Goal: Task Accomplishment & Management: Use online tool/utility

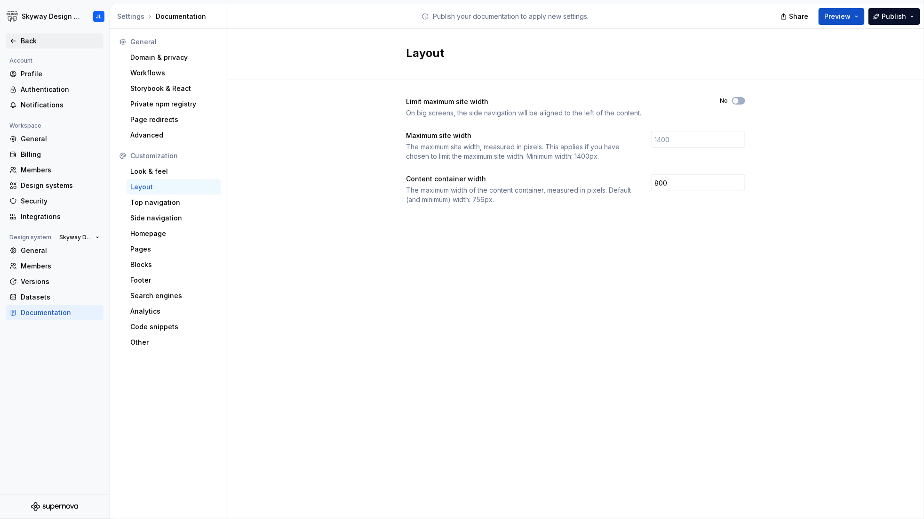
click at [24, 35] on div "Back" at bounding box center [55, 40] width 98 height 15
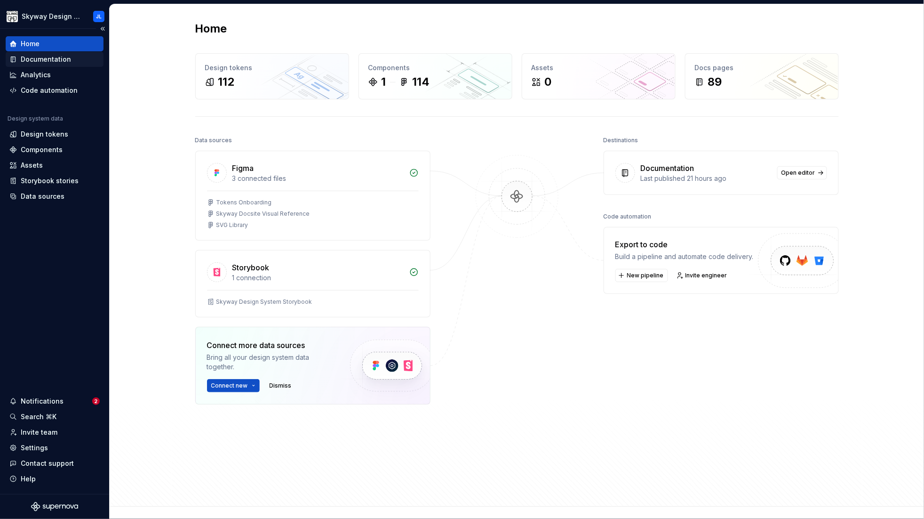
click at [59, 57] on div "Documentation" at bounding box center [46, 59] width 50 height 9
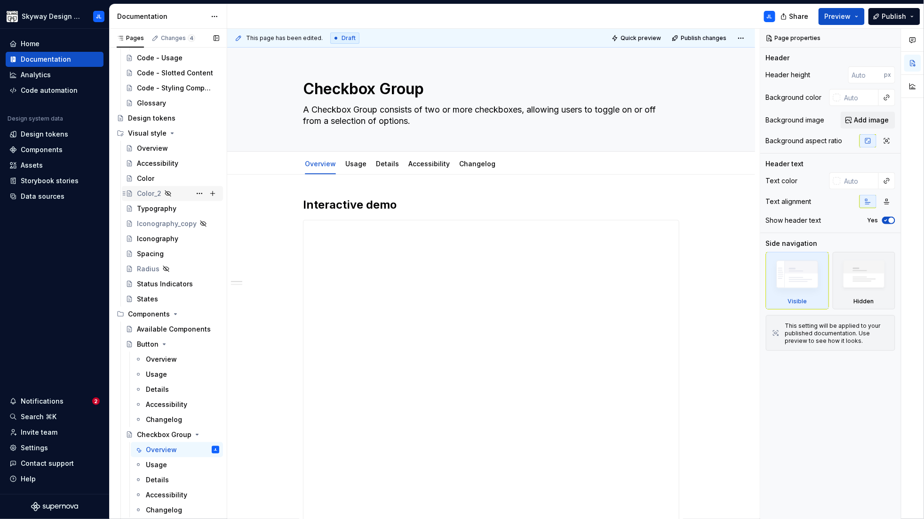
scroll to position [346, 0]
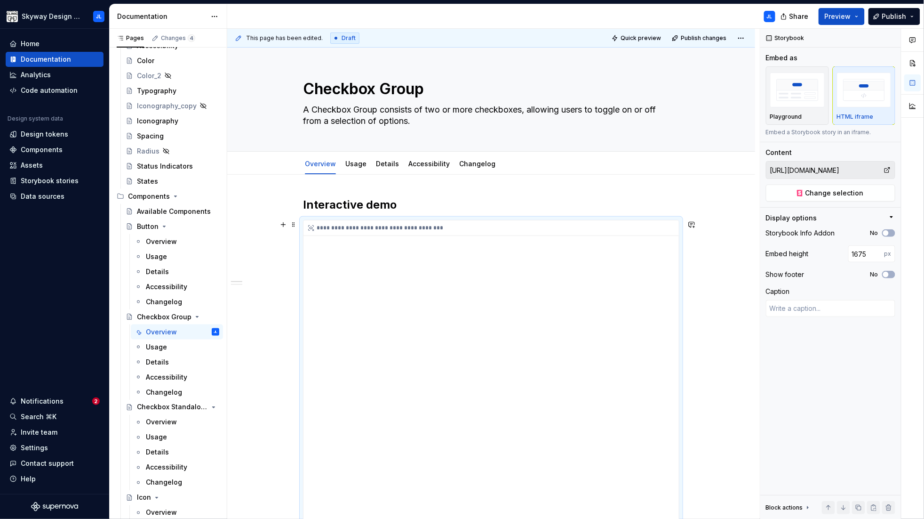
click at [819, 168] on input "[URL][DOMAIN_NAME]" at bounding box center [825, 169] width 117 height 17
click at [843, 193] on span "Change selection" at bounding box center [835, 192] width 58 height 9
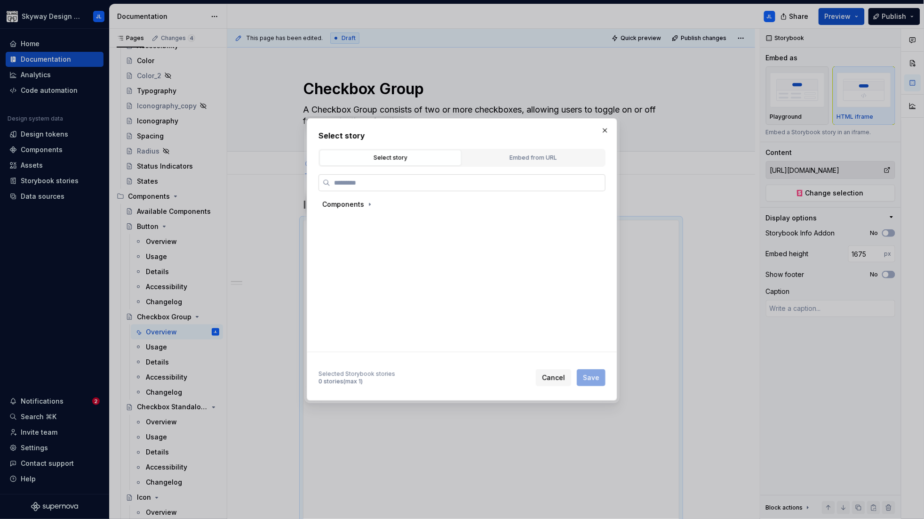
type textarea "*"
click at [537, 159] on div "Embed from URL" at bounding box center [534, 157] width 136 height 9
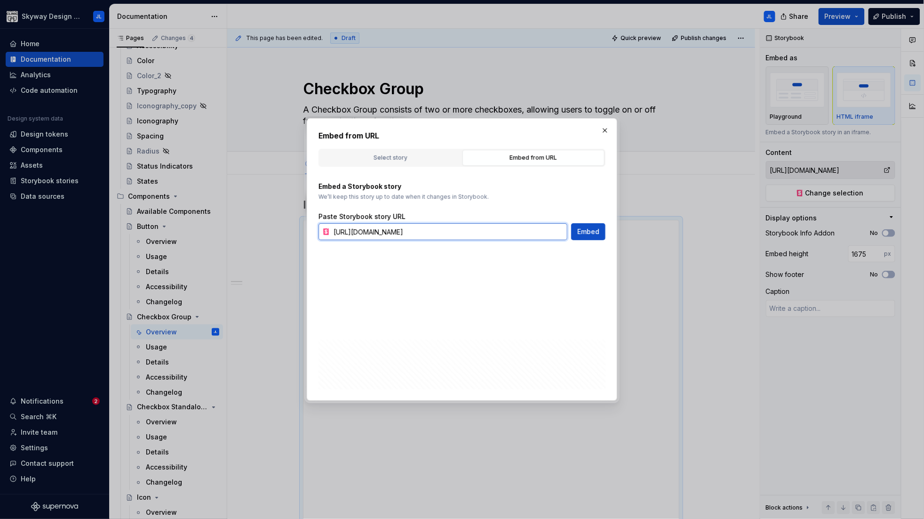
click at [455, 227] on input "[URL][DOMAIN_NAME]" at bounding box center [449, 231] width 238 height 17
paste input "d"
type input "[URL][DOMAIN_NAME]"
click at [586, 231] on span "Embed" at bounding box center [588, 231] width 22 height 9
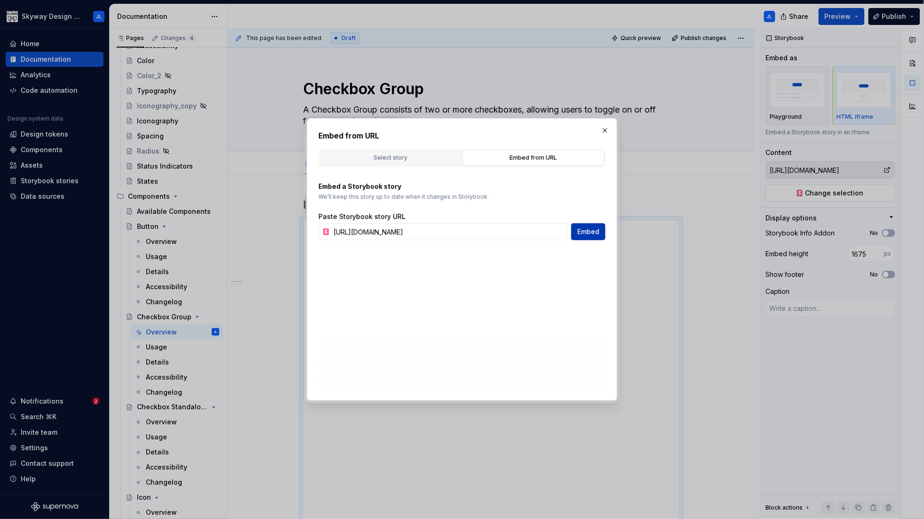
type textarea "*"
type input "[URL][DOMAIN_NAME]"
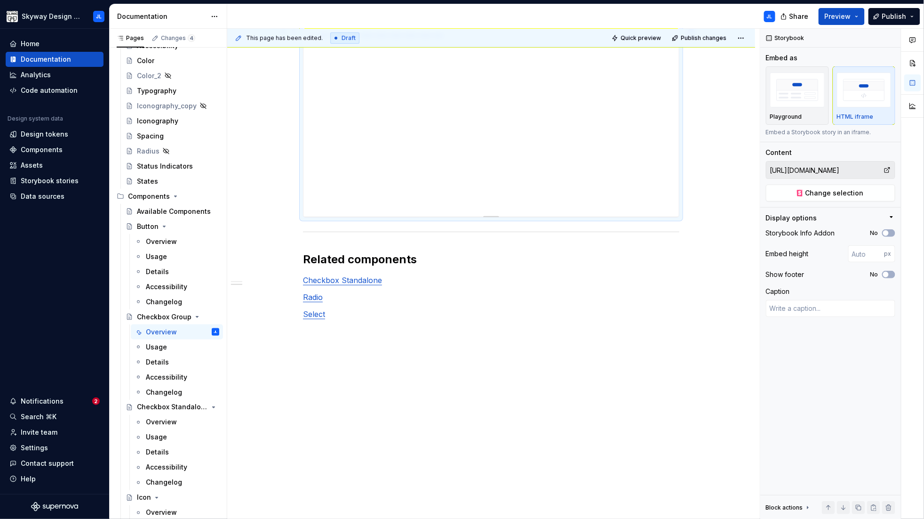
scroll to position [160, 0]
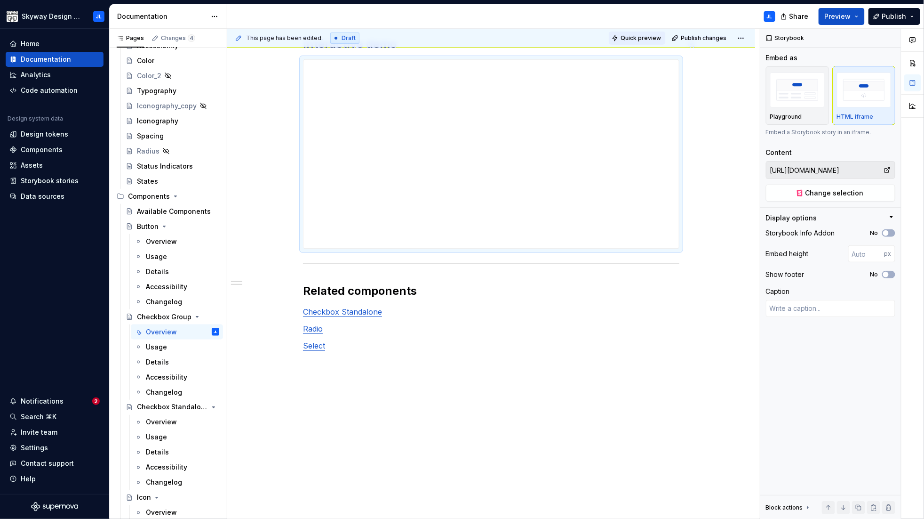
click at [638, 39] on span "Quick preview" at bounding box center [641, 38] width 40 height 8
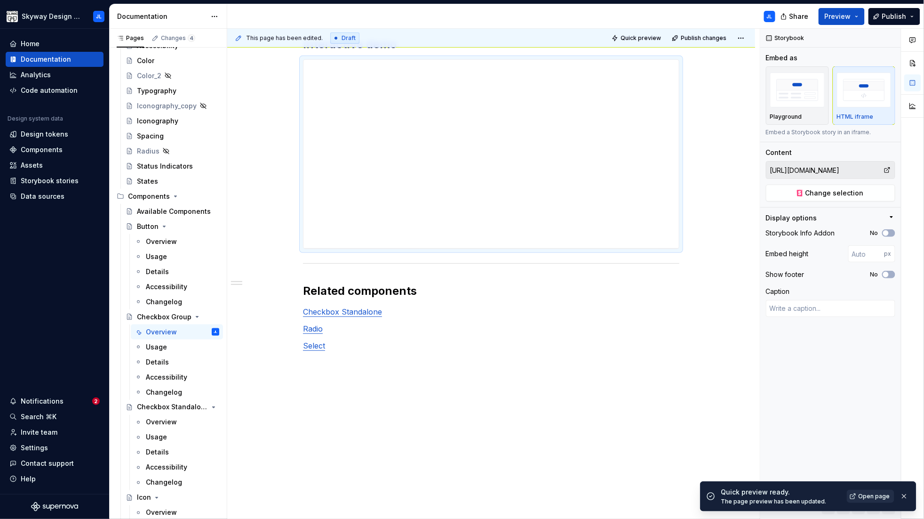
click at [869, 493] on span "Open page" at bounding box center [875, 496] width 32 height 8
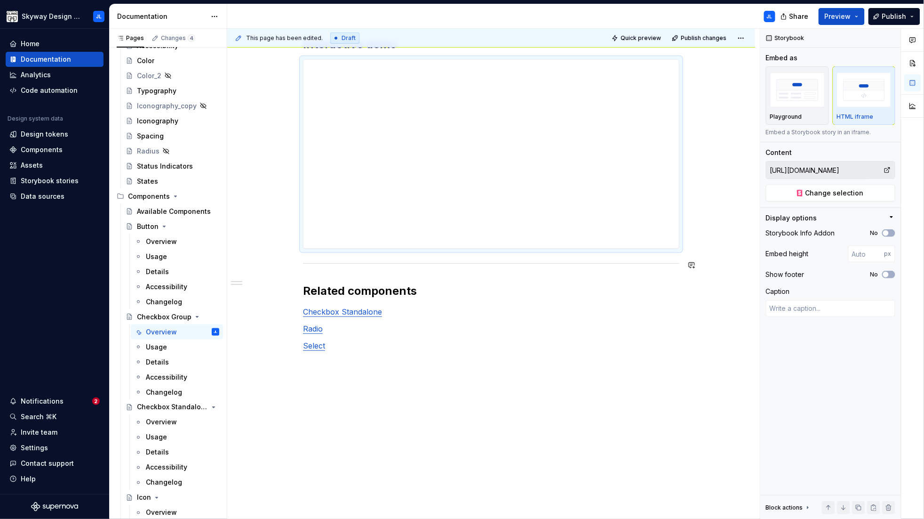
click at [449, 253] on div "**********" at bounding box center [491, 219] width 377 height 365
click at [453, 245] on div "**********" at bounding box center [492, 154] width 376 height 188
type textarea "*"
type input "462"
type textarea "*"
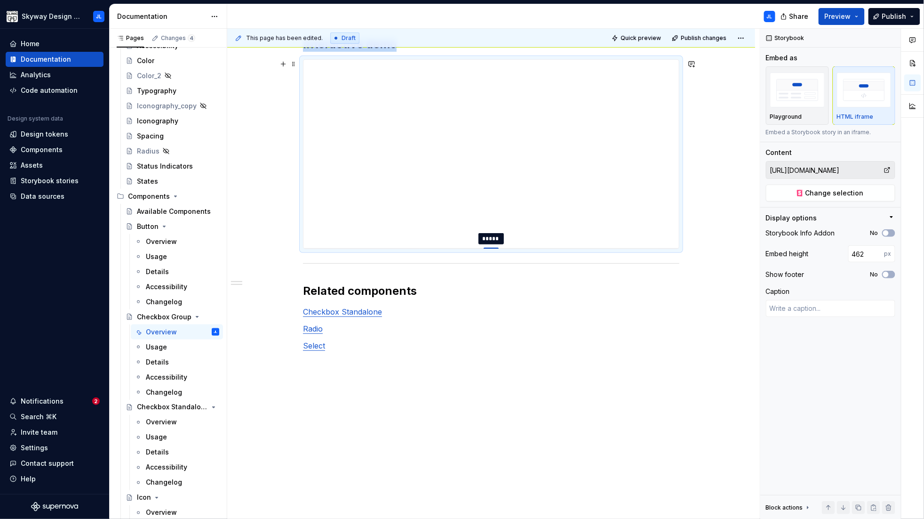
type input "494"
type textarea "*"
type input "516"
type textarea "*"
type input "529"
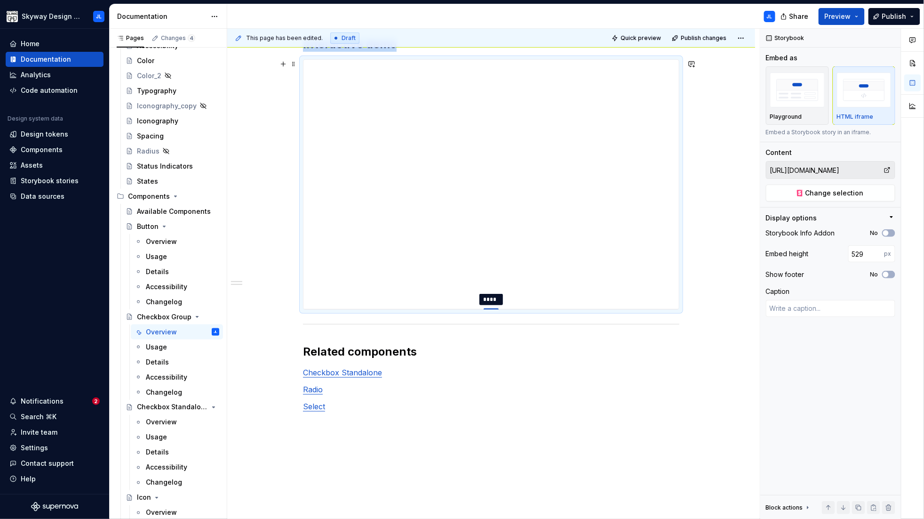
type textarea "*"
type input "563"
type textarea "*"
type input "576"
type textarea "*"
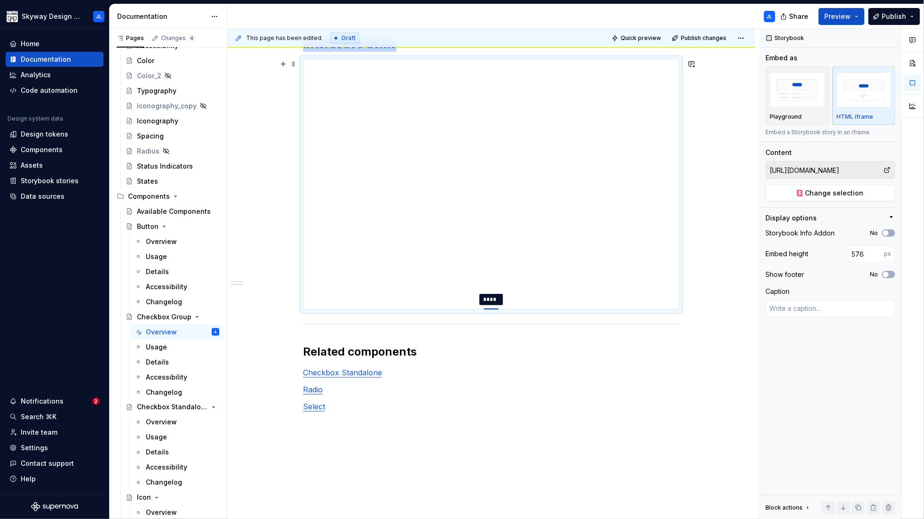
type input "581"
type textarea "*"
type input "594"
type textarea "*"
type input "600"
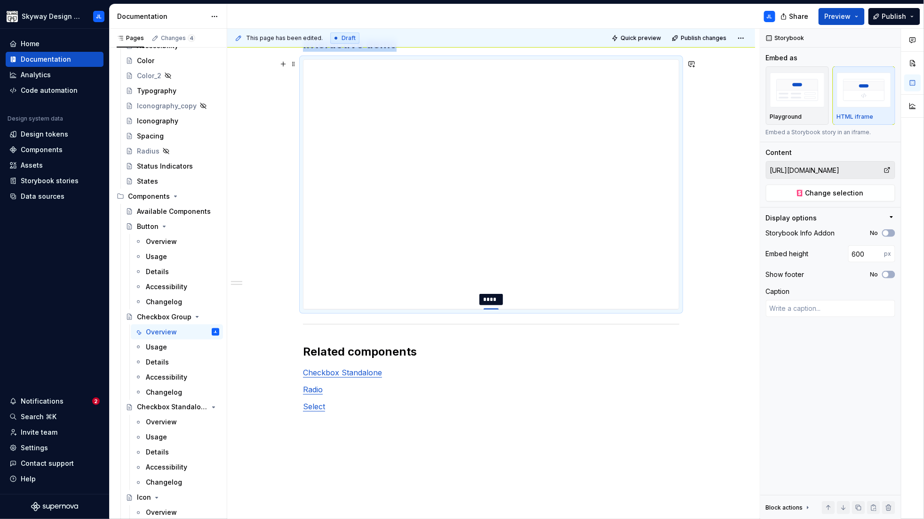
type textarea "*"
type input "604"
type textarea "*"
type input "612"
type textarea "*"
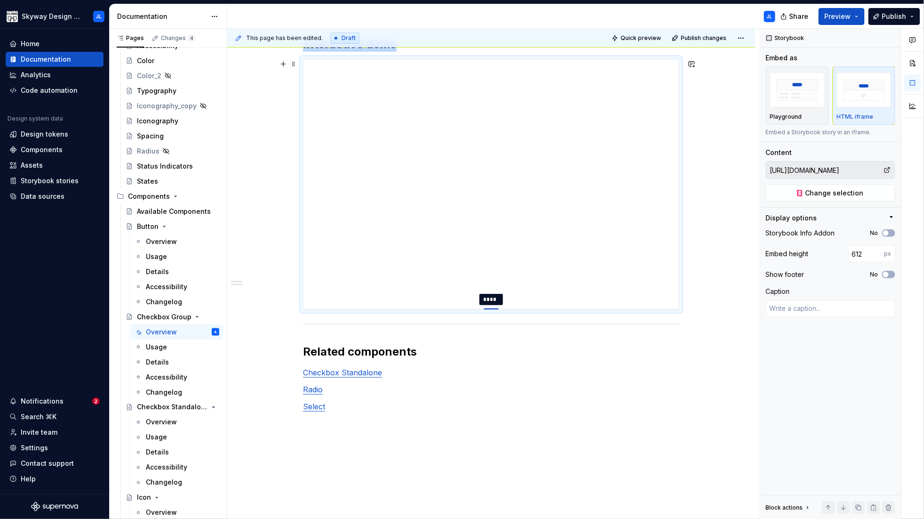
type input "617"
type textarea "*"
type input "623"
type textarea "*"
type input "630"
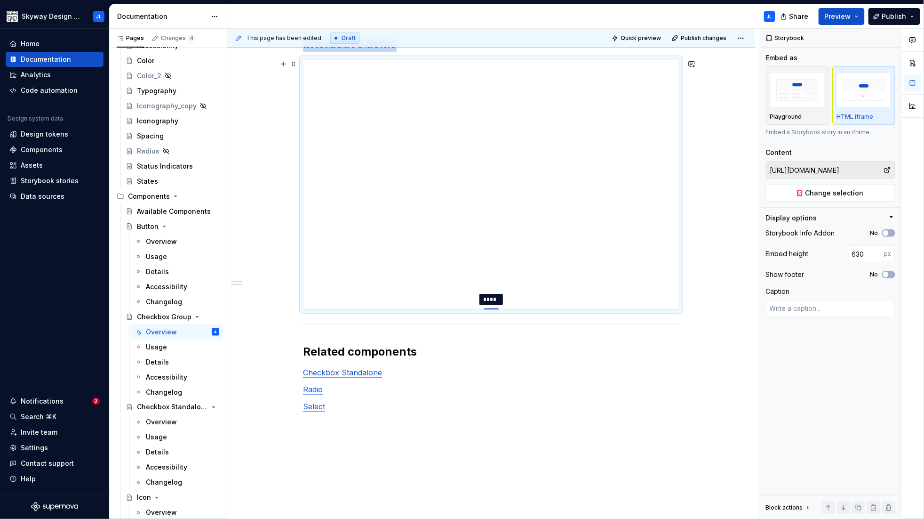
type textarea "*"
type input "639"
type textarea "*"
type input "652"
type textarea "*"
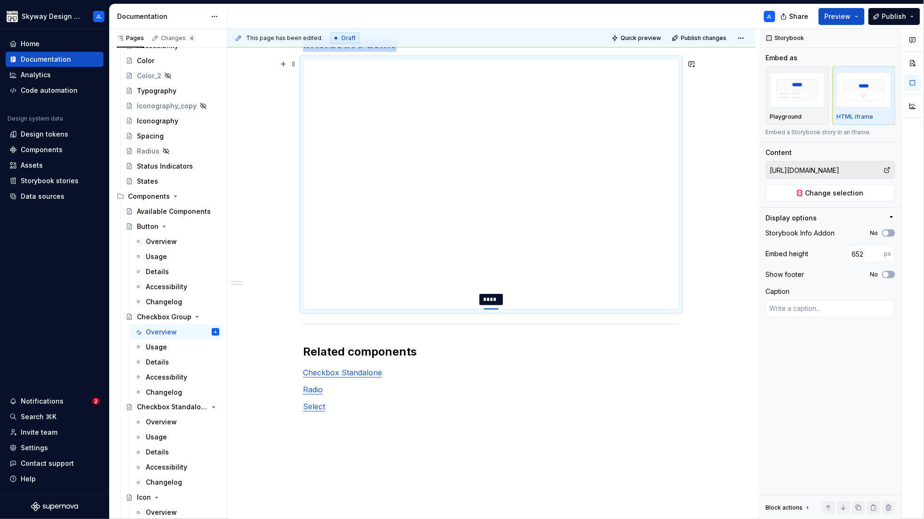
type input "669"
type textarea "*"
type input "688"
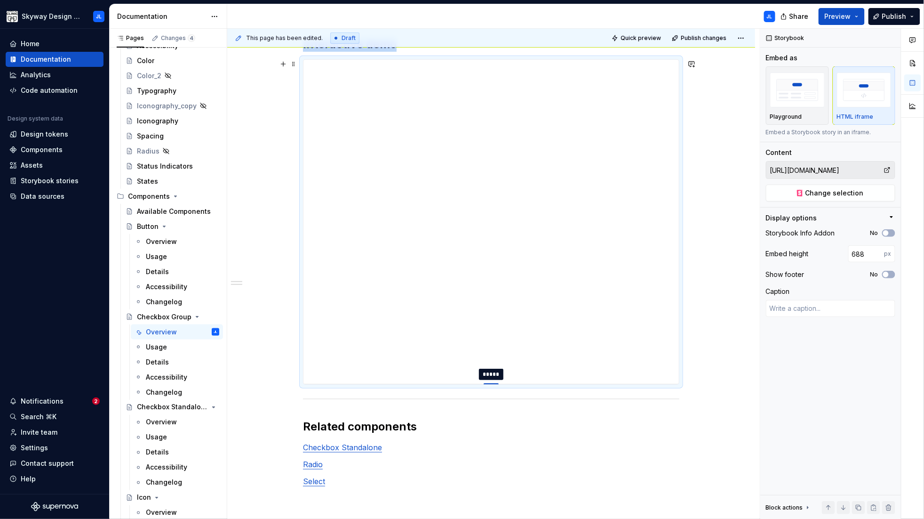
type textarea "*"
type input "709"
type textarea "*"
type input "734"
type textarea "*"
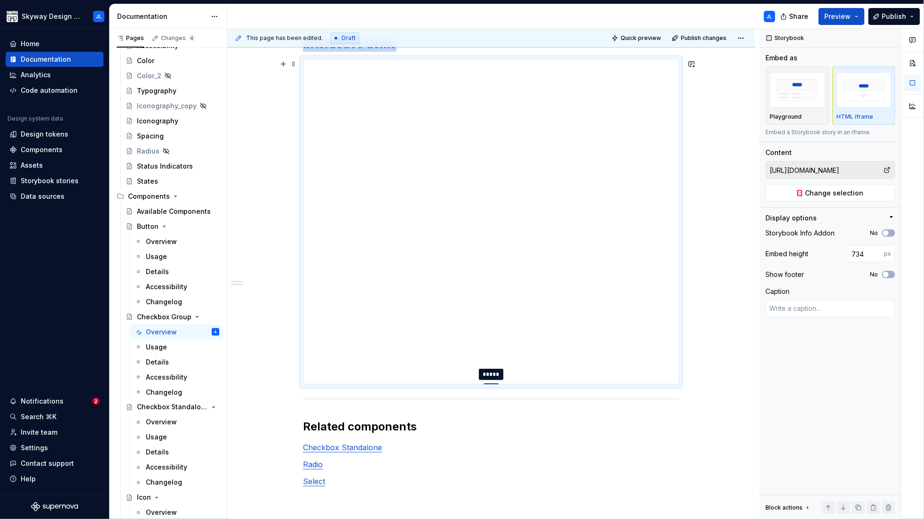
type input "759"
type textarea "*"
type input "783"
type textarea "*"
type input "805"
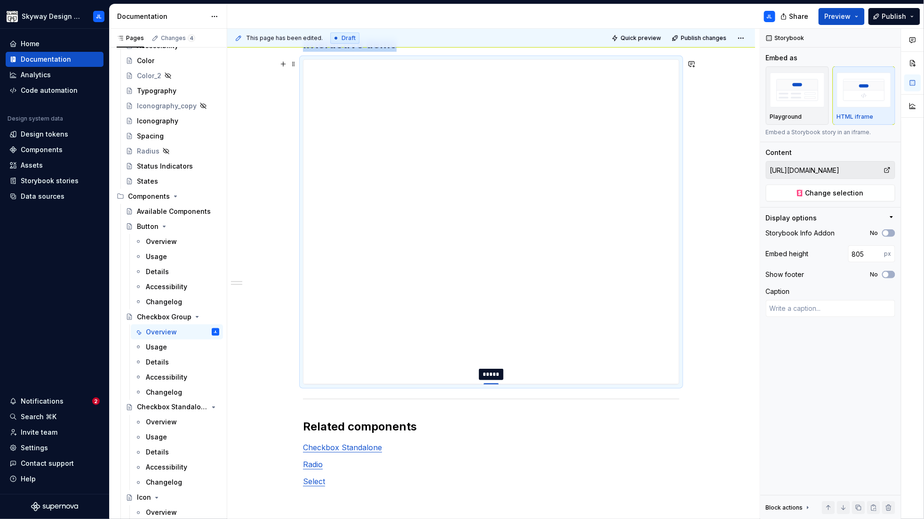
type textarea "*"
type input "836"
type textarea "*"
type input "854"
type textarea "*"
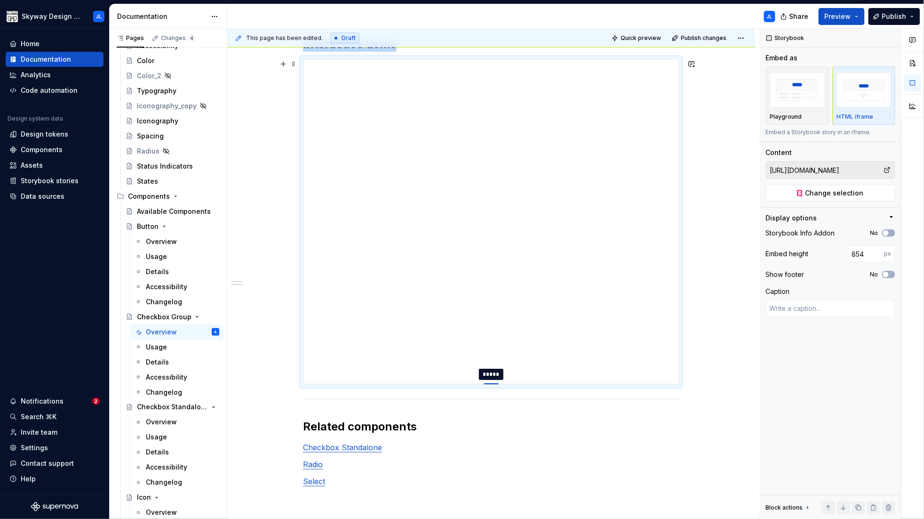
type input "870"
type textarea "*"
type input "882"
type textarea "*"
type input "891"
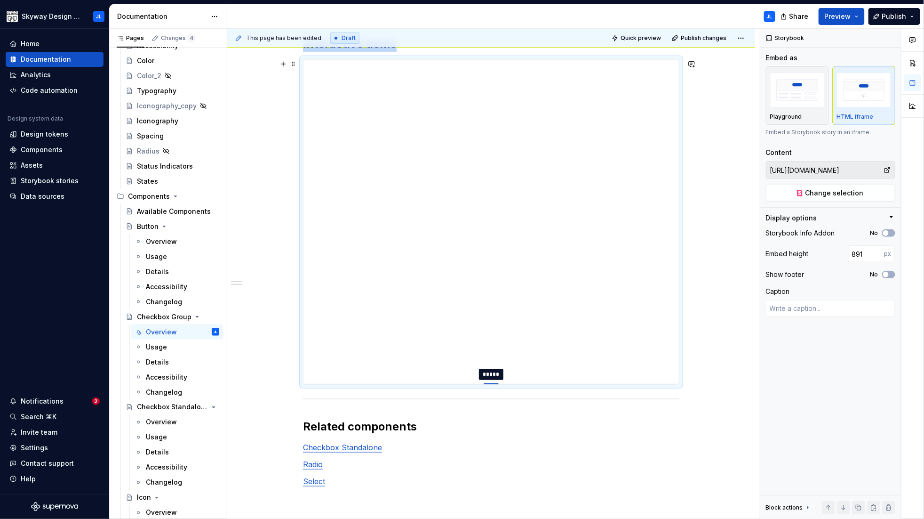
type textarea "*"
type input "898"
type textarea "*"
type input "905"
type textarea "*"
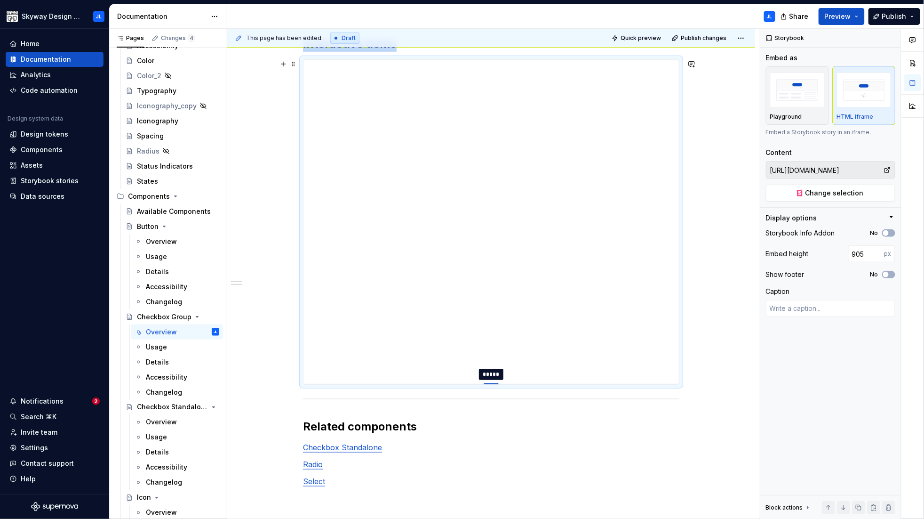
type input "908"
type textarea "*"
type input "910"
type textarea "*"
type input "913"
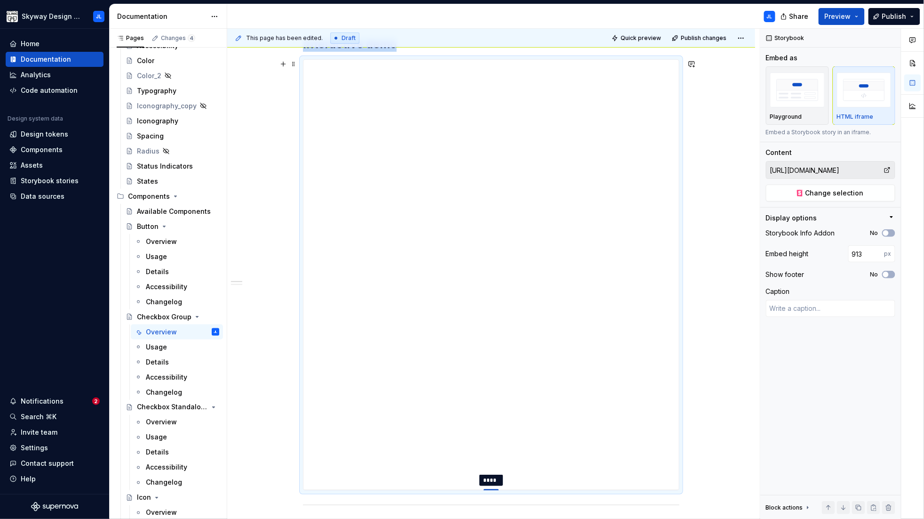
type textarea "*"
type input "916"
type textarea "*"
type input "919"
type textarea "*"
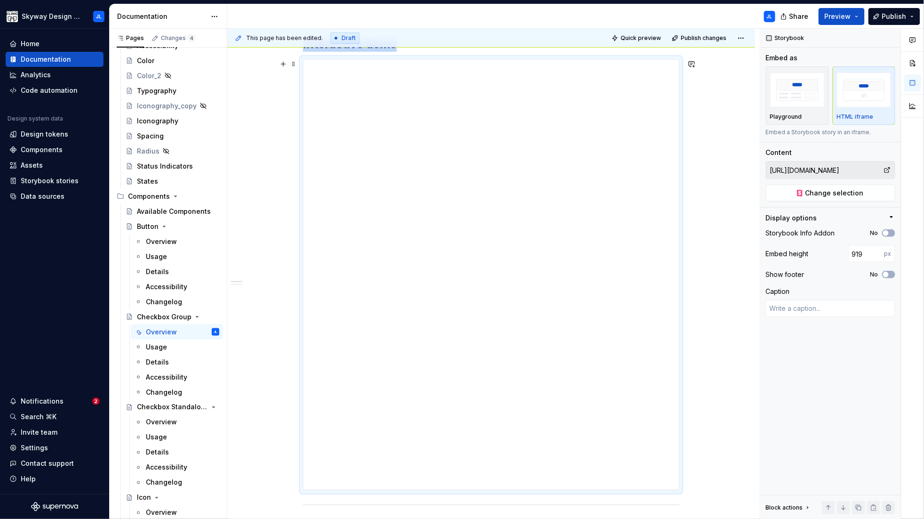
type input "923"
type textarea "*"
type input "929"
type textarea "*"
type input "938"
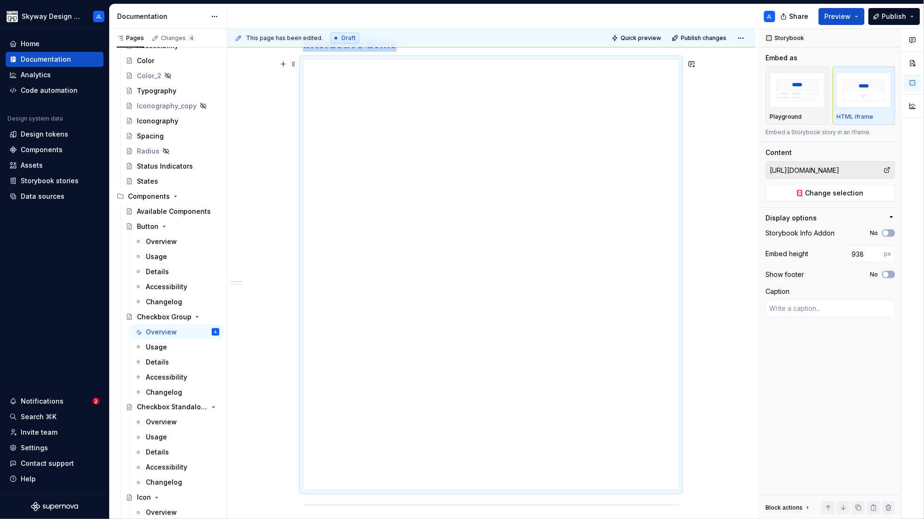
type textarea "*"
type input "953"
type textarea "*"
type input "964"
type textarea "*"
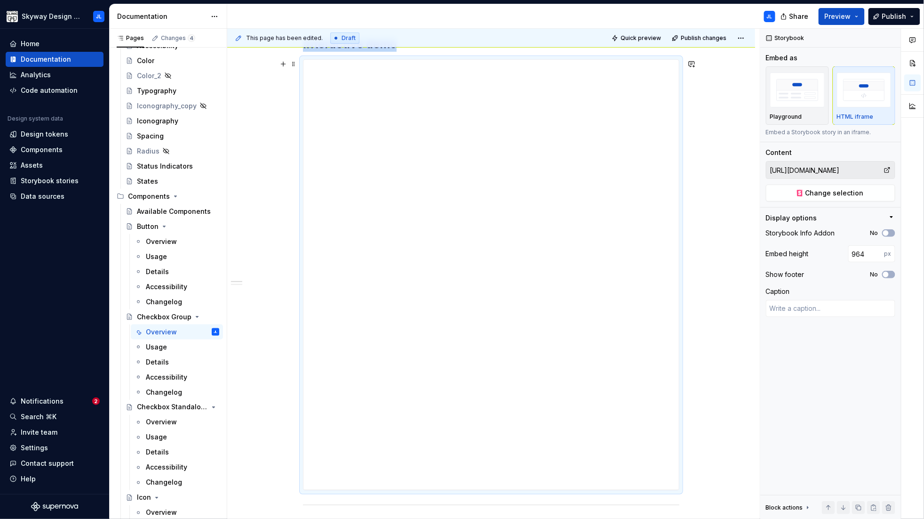
type input "977"
type textarea "*"
type input "991"
type textarea "*"
type input "1005"
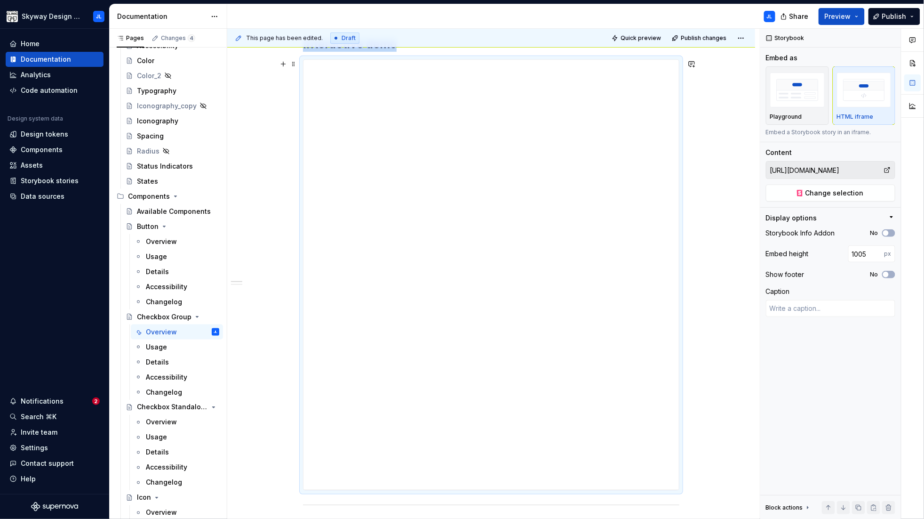
type textarea "*"
type input "1006"
type textarea "*"
type input "1005"
type textarea "*"
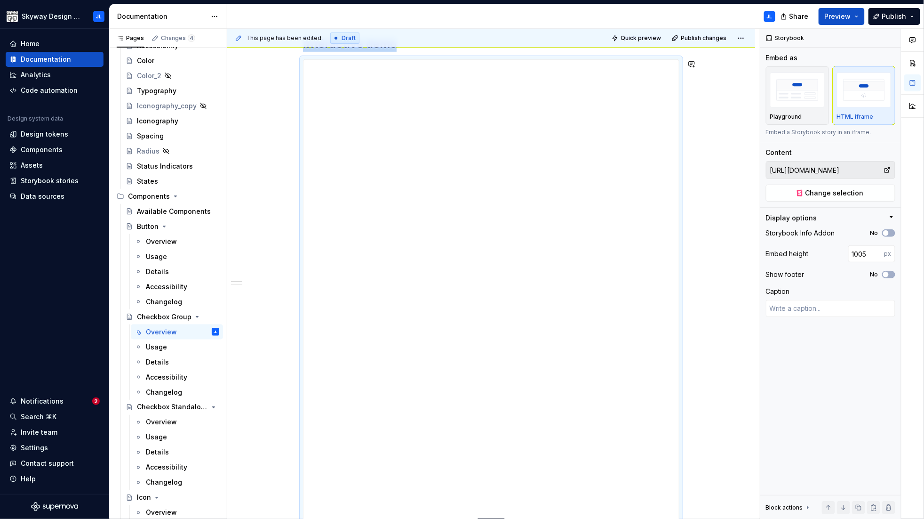
type input "1000"
type textarea "*"
type input "995"
type textarea "*"
type input "989"
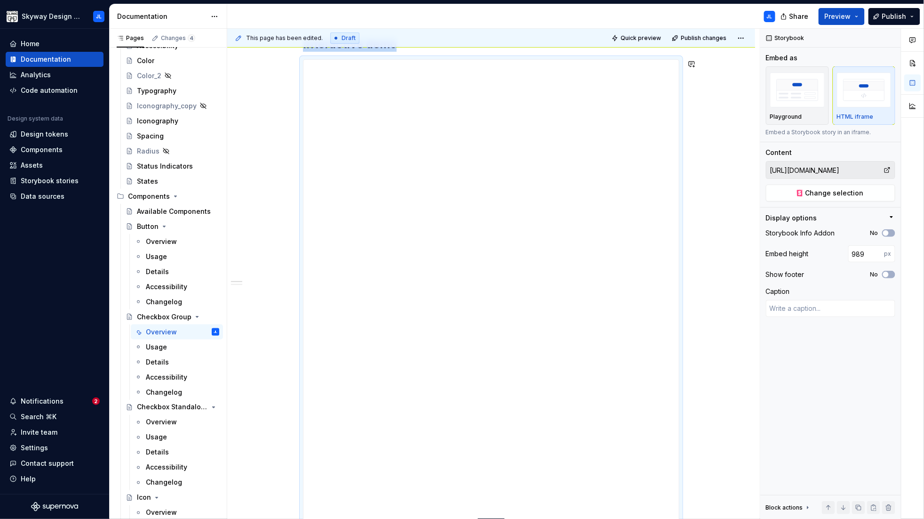
type textarea "*"
type input "977"
type textarea "*"
type input "964"
drag, startPoint x: 492, startPoint y: 248, endPoint x: 513, endPoint y: 510, distance: 263.0
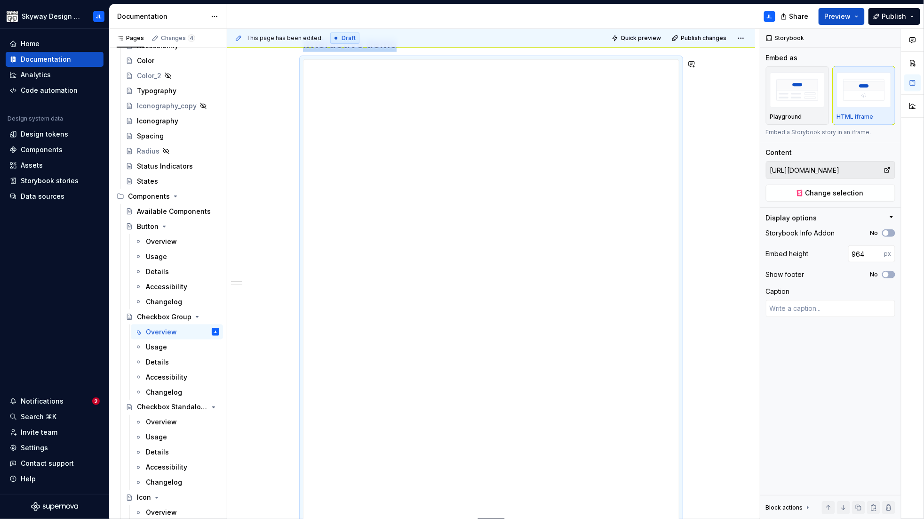
type textarea "*"
type input "956"
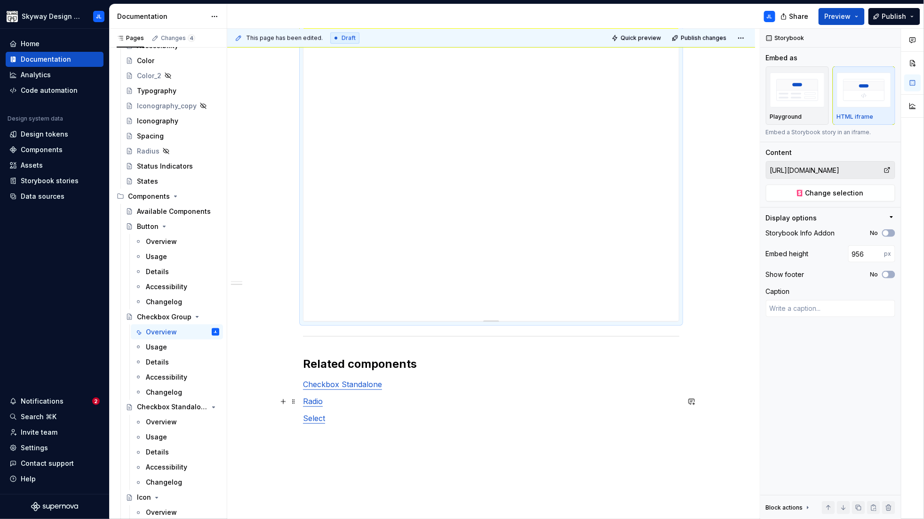
scroll to position [472, 0]
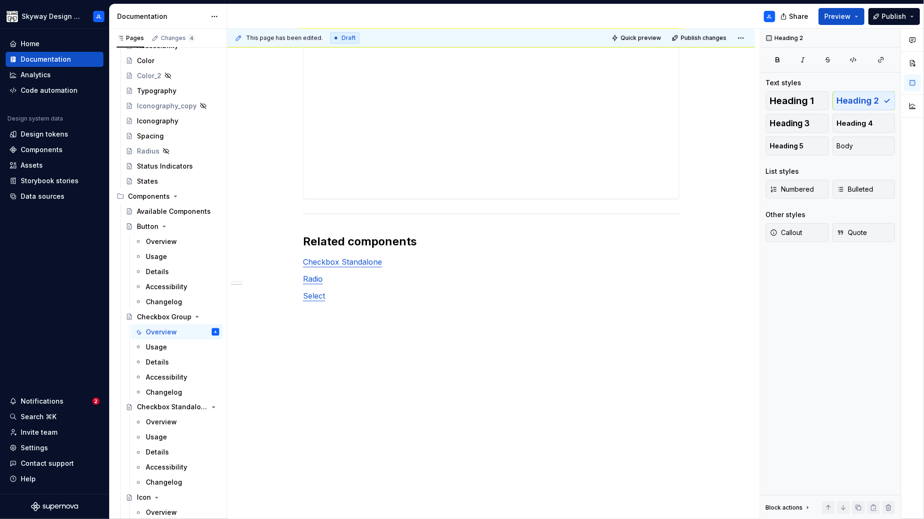
drag, startPoint x: 492, startPoint y: 197, endPoint x: 493, endPoint y: 204, distance: 6.7
click at [493, 209] on div "**********" at bounding box center [491, 39] width 377 height 627
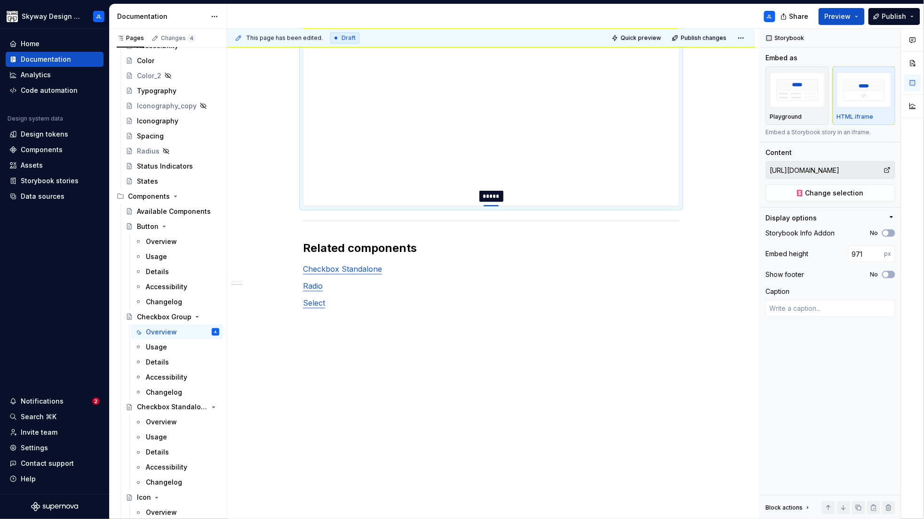
type textarea "*"
type input "975"
type textarea "*"
type input "982"
type textarea "*"
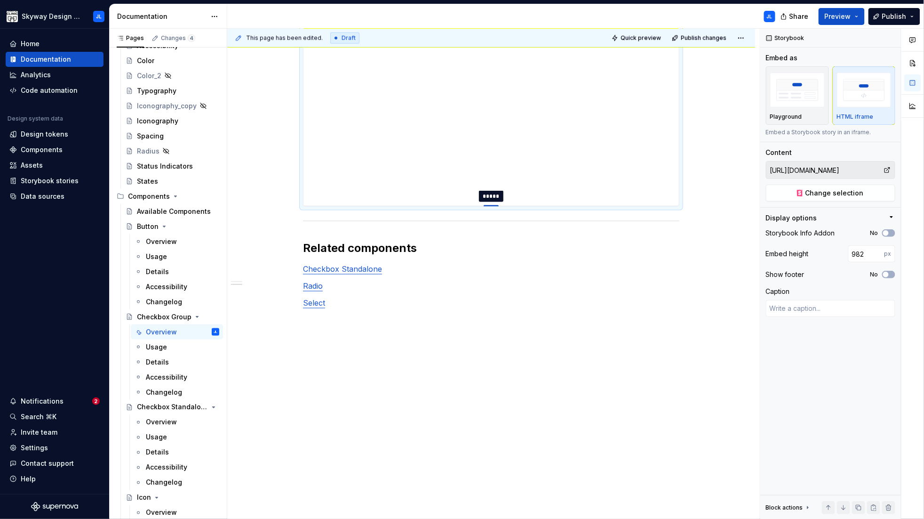
type input "993"
type textarea "*"
type input "1000"
type textarea "*"
type input "1009"
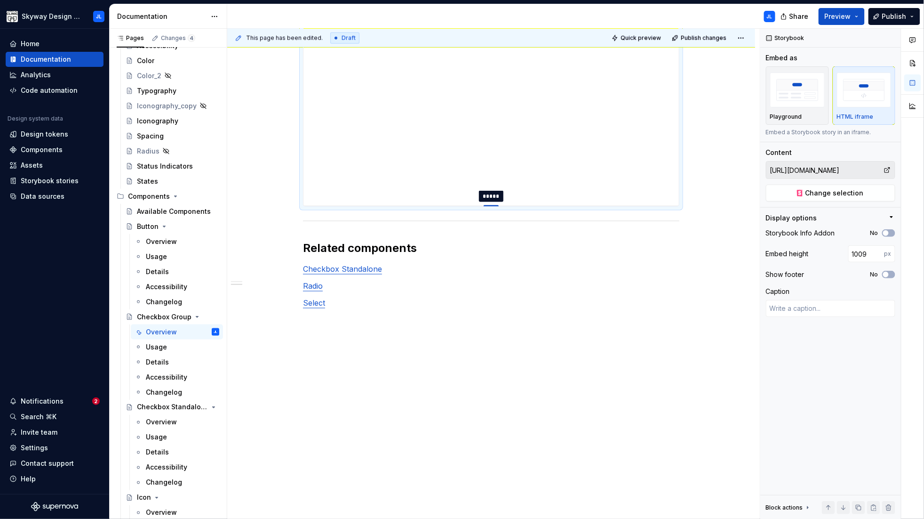
type textarea "*"
type input "1018"
type textarea "*"
type input "1039"
type textarea "*"
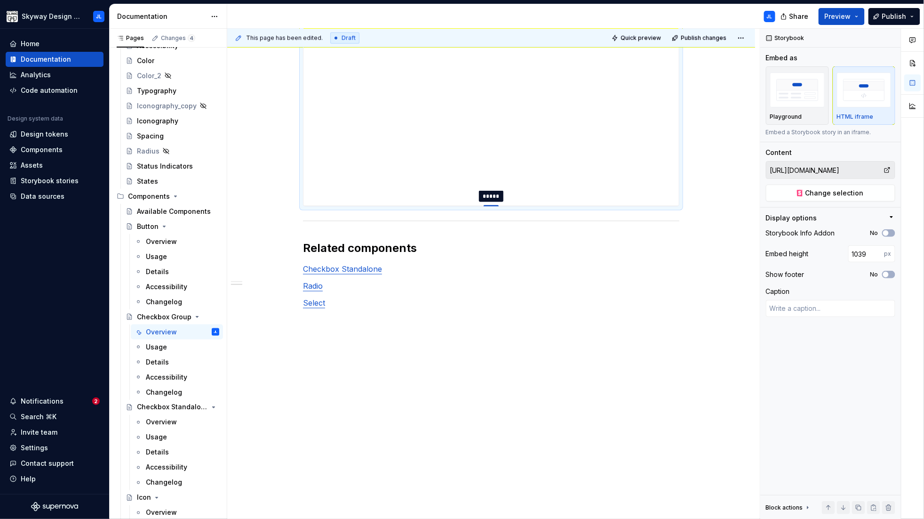
type input "1050"
type textarea "*"
type input "1062"
type textarea "*"
type input "1076"
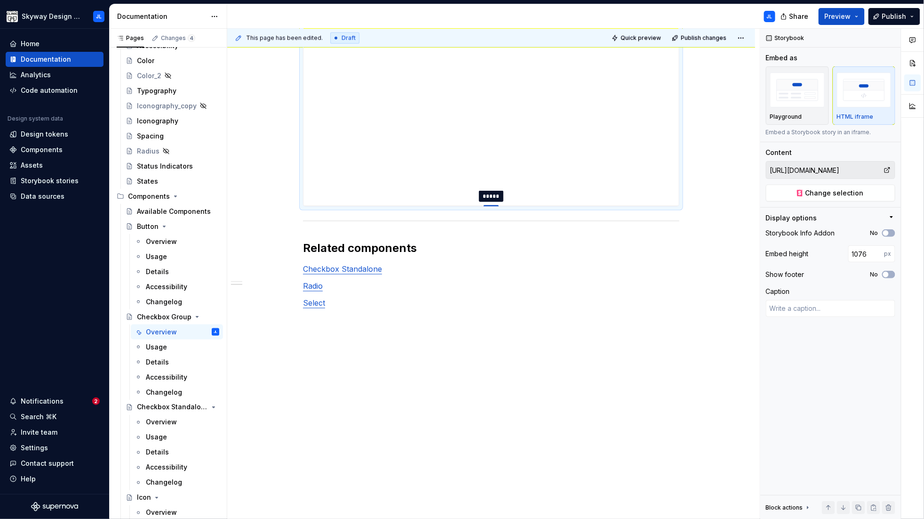
type textarea "*"
type input "1088"
type textarea "*"
type input "1102"
type textarea "*"
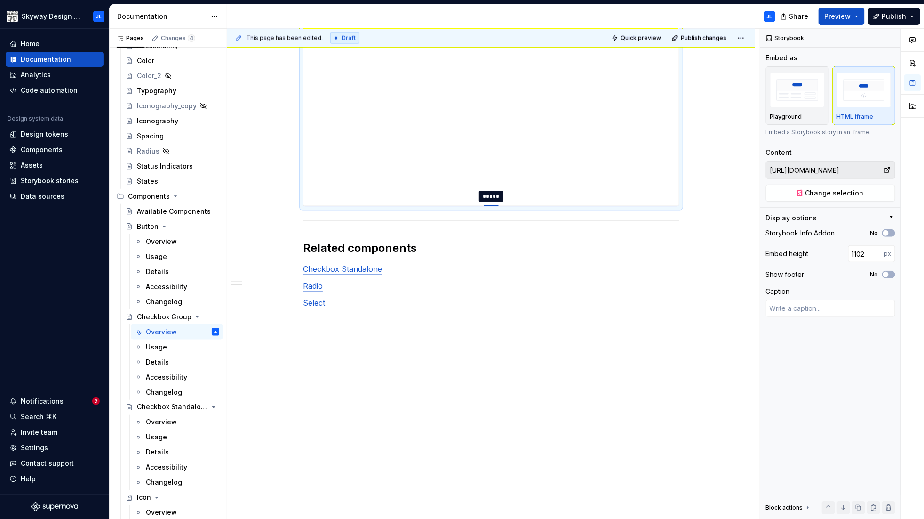
type input "1115"
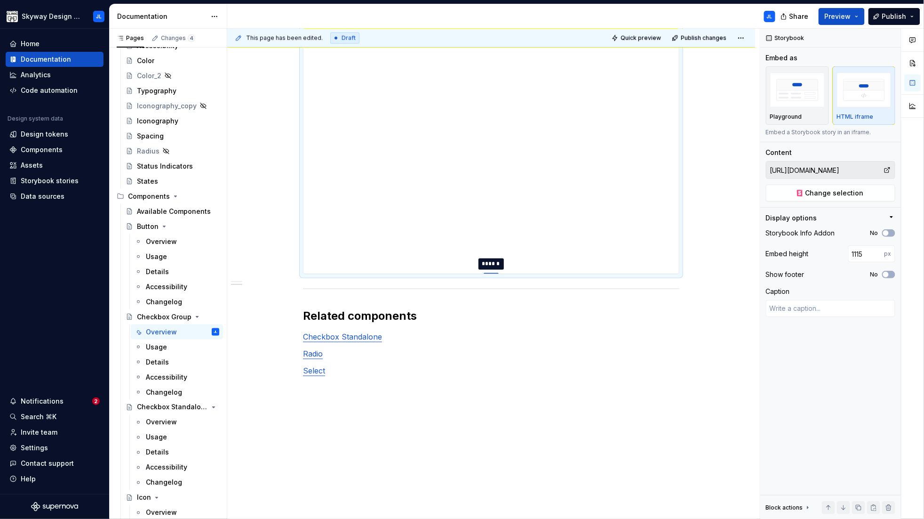
type textarea "*"
type input "1139"
type textarea "*"
type input "1159"
type textarea "*"
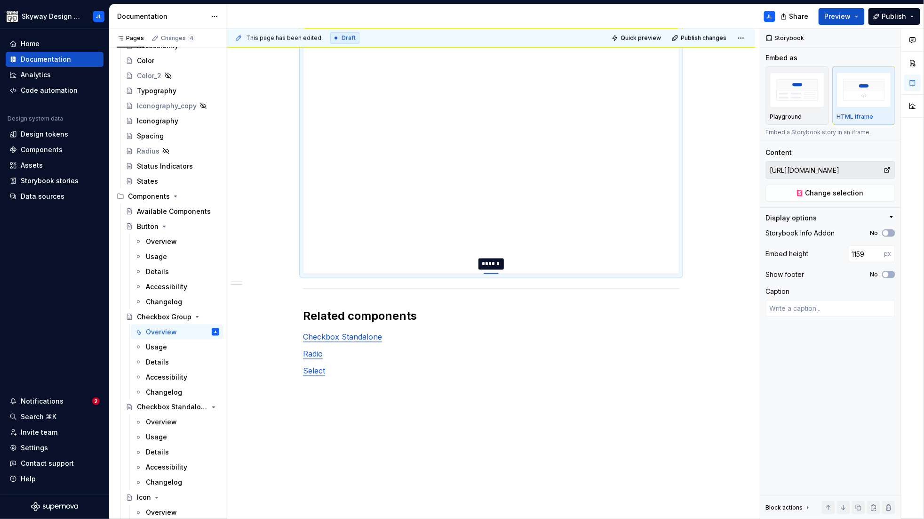
type input "1179"
type textarea "*"
type input "1200"
type textarea "*"
type input "1222"
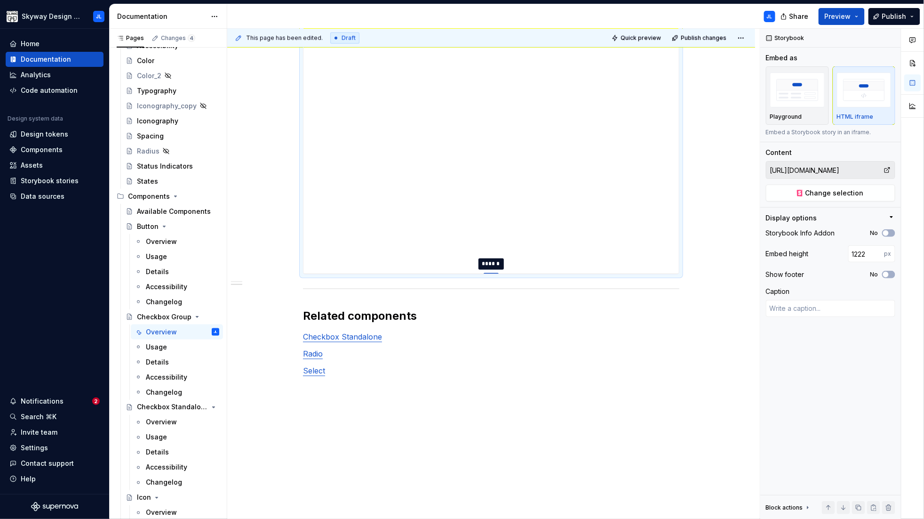
type textarea "*"
type input "1254"
type textarea "*"
type input "1273"
type textarea "*"
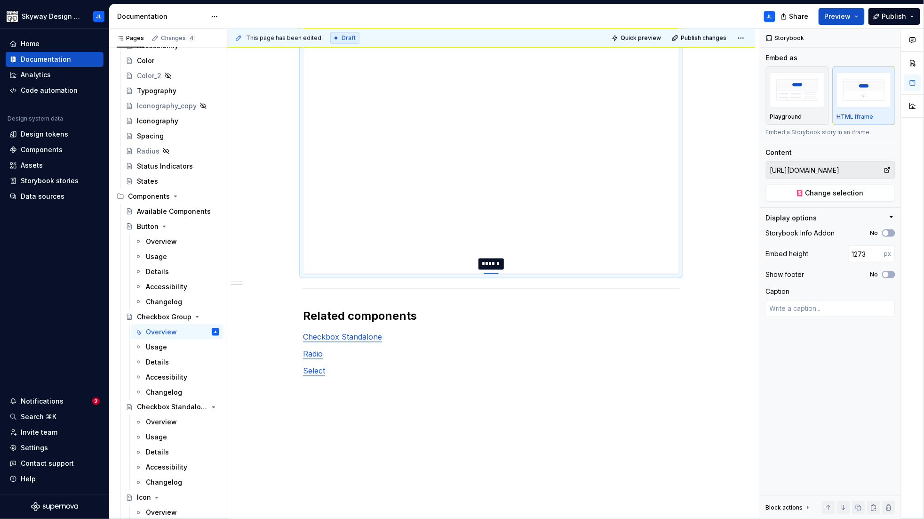
type input "1289"
type textarea "*"
type input "1304"
type textarea "*"
type input "1321"
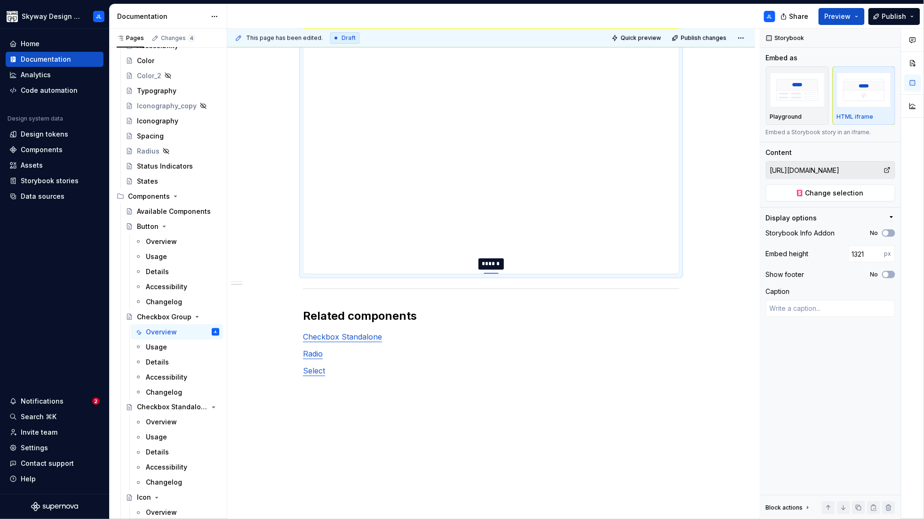
type textarea "*"
type input "1339"
type textarea "*"
type input "1359"
type textarea "*"
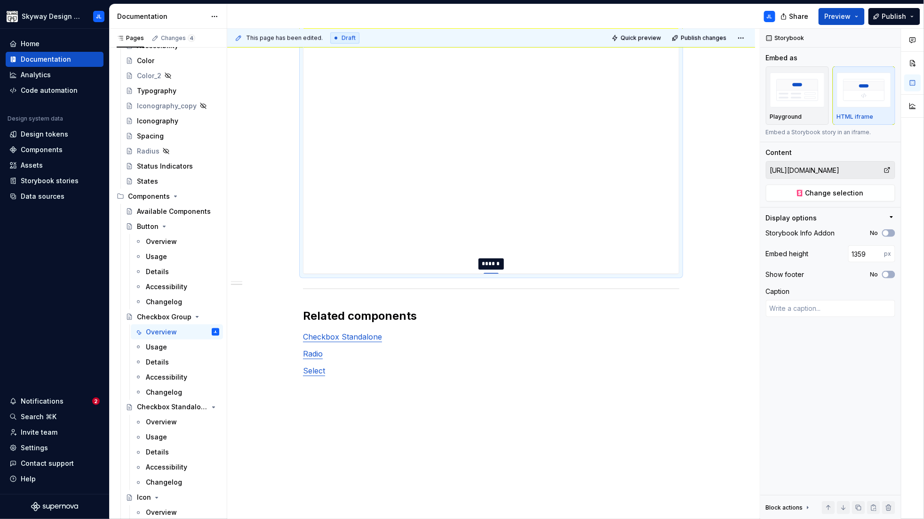
type input "1379"
type textarea "*"
type input "1402"
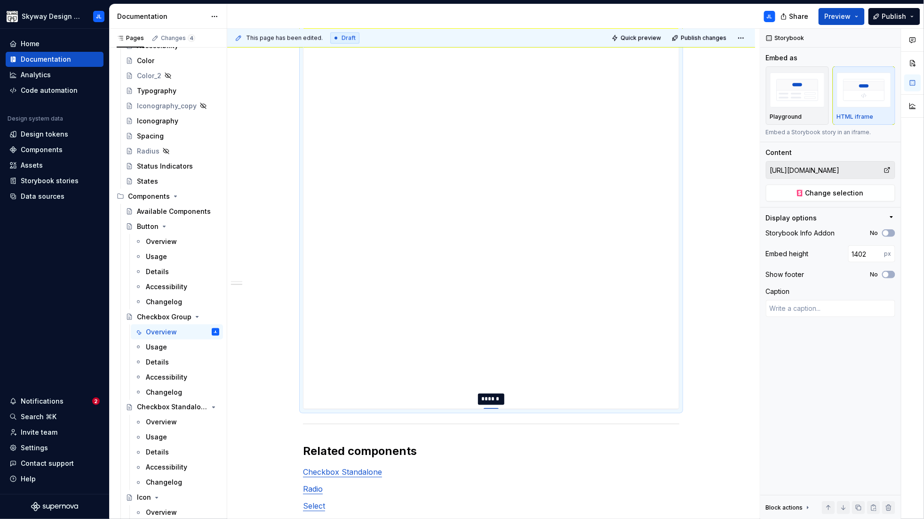
type textarea "*"
type input "1425"
type textarea "*"
type input "1443"
type textarea "*"
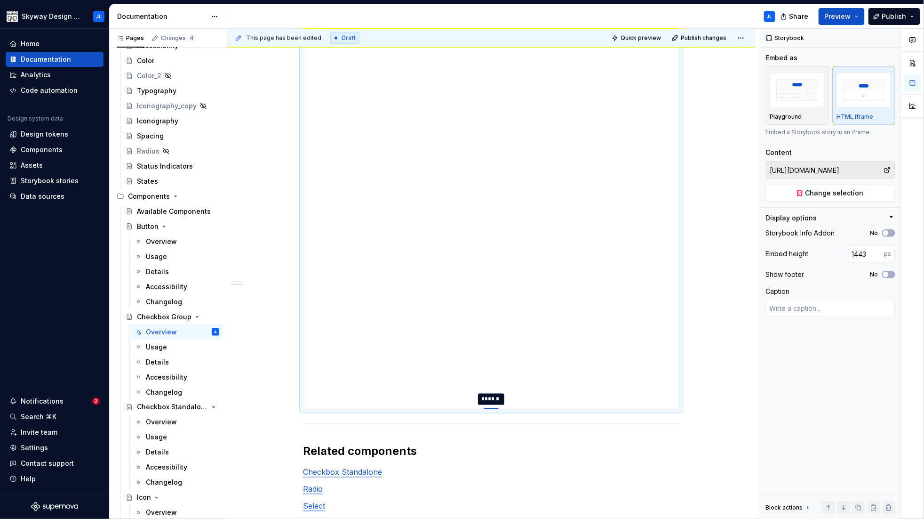
type input "1465"
type textarea "*"
type input "1479"
type textarea "*"
type input "1491"
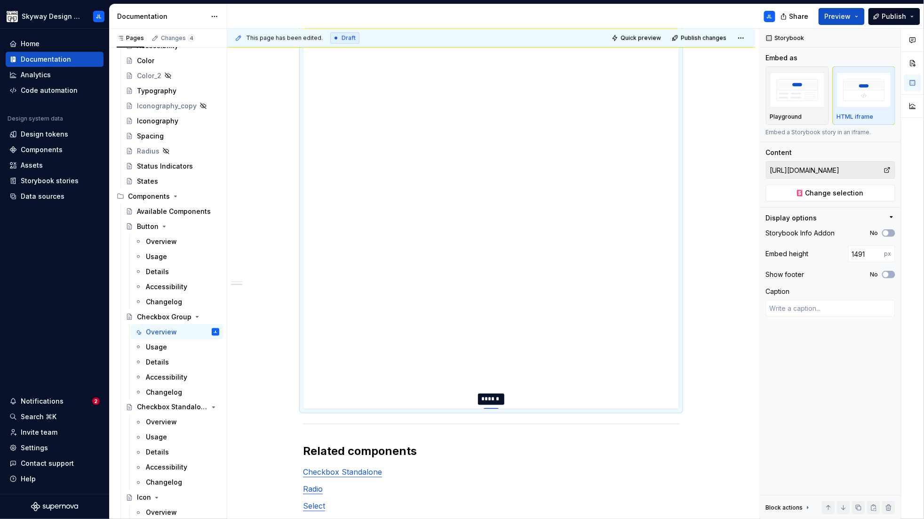
type textarea "*"
type input "1501"
type textarea "*"
type input "1510"
type textarea "*"
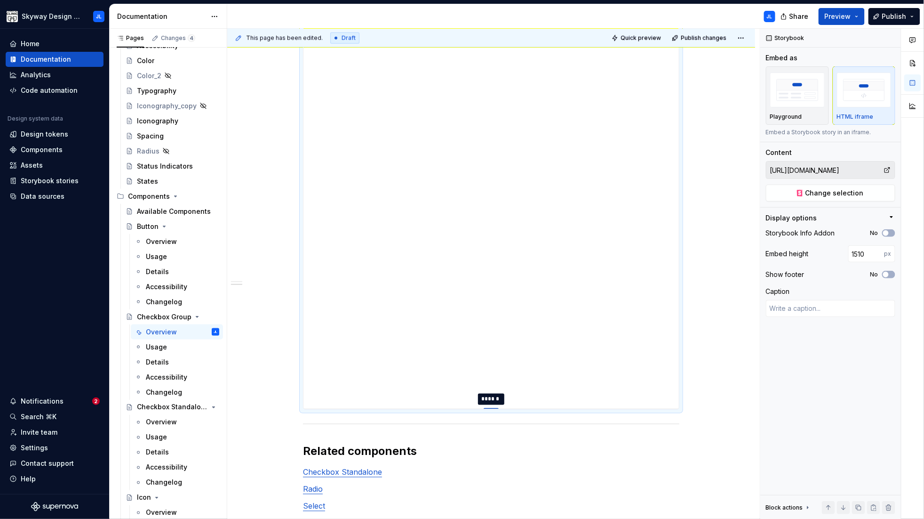
type input "1518"
type textarea "*"
type input "1527"
type textarea "*"
type input "1535"
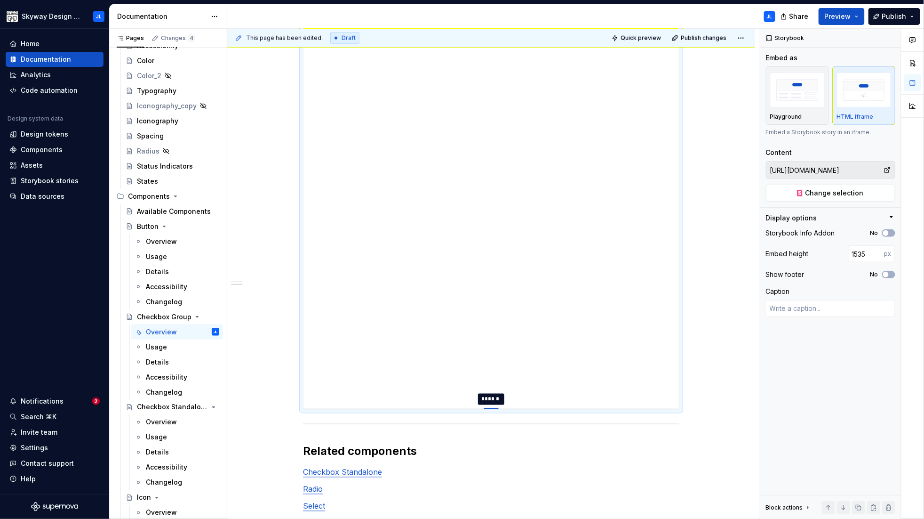
type textarea "*"
type input "1542"
type textarea "*"
type input "1549"
type textarea "*"
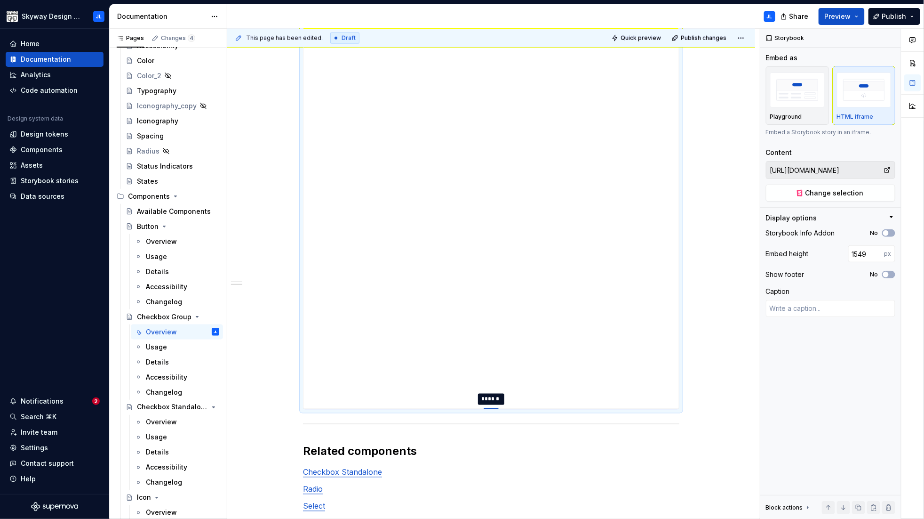
type input "1558"
type textarea "*"
type input "1566"
type textarea "*"
type input "1575"
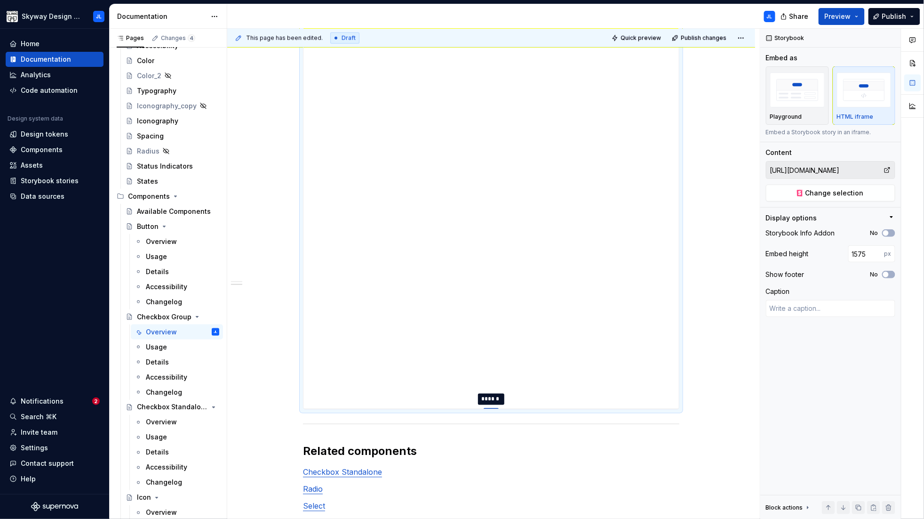
type textarea "*"
type input "1584"
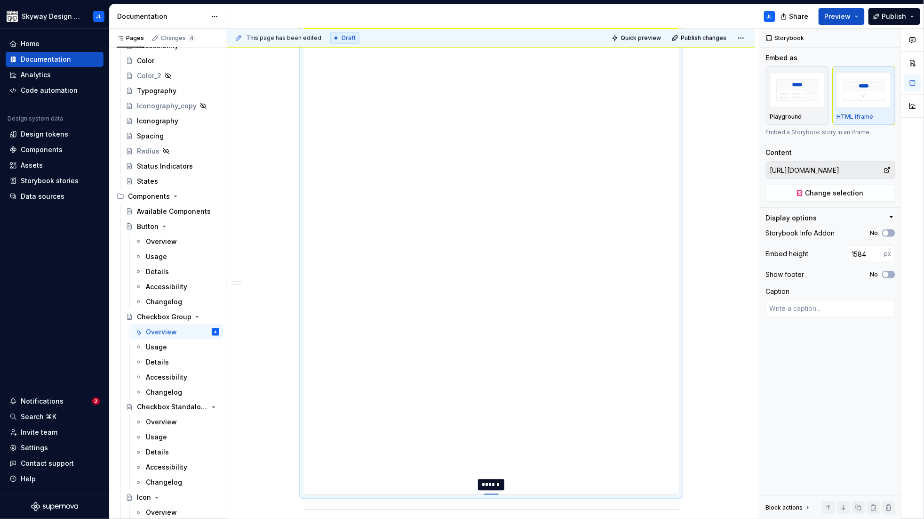
type textarea "*"
type input "1601"
type textarea "*"
type input "1614"
type textarea "*"
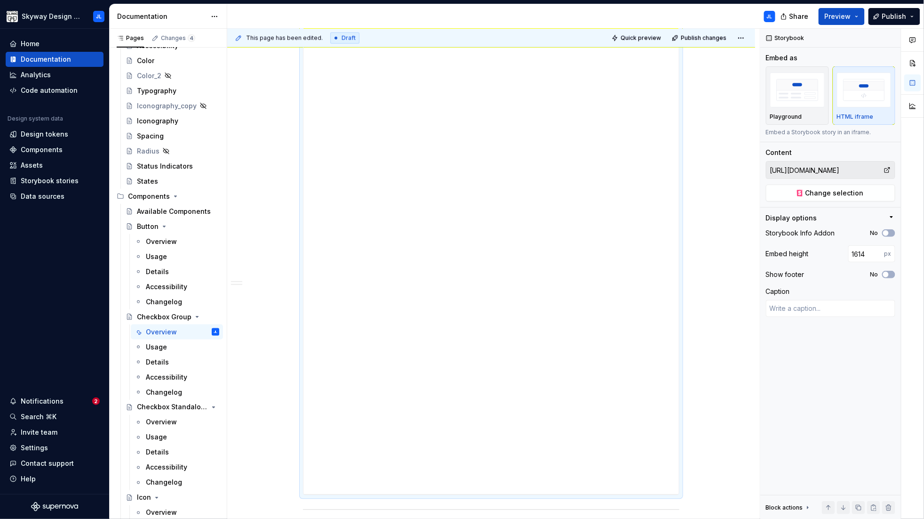
type input "1626"
type textarea "*"
drag, startPoint x: 491, startPoint y: 198, endPoint x: 523, endPoint y: 506, distance: 309.5
click at [527, 518] on html "Skyway Design System JL Home Documentation Analytics Code automation Design sys…" at bounding box center [462, 259] width 924 height 519
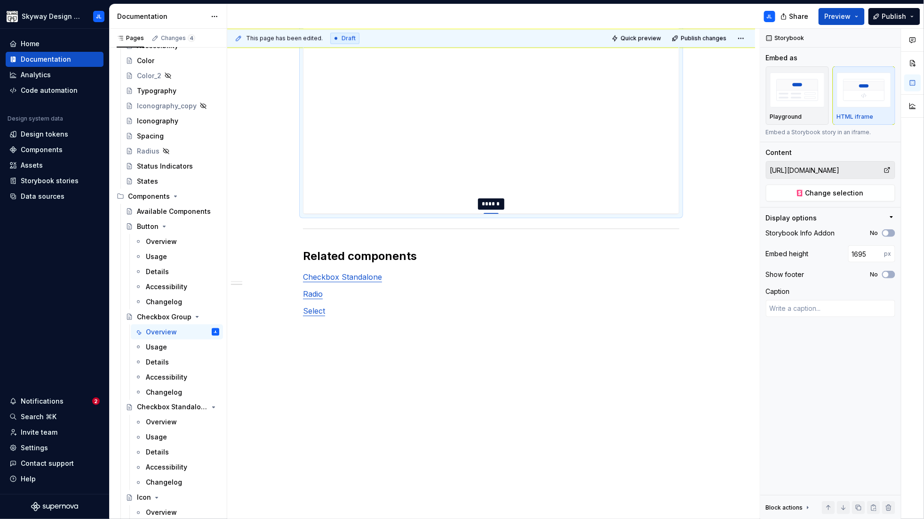
scroll to position [799, 0]
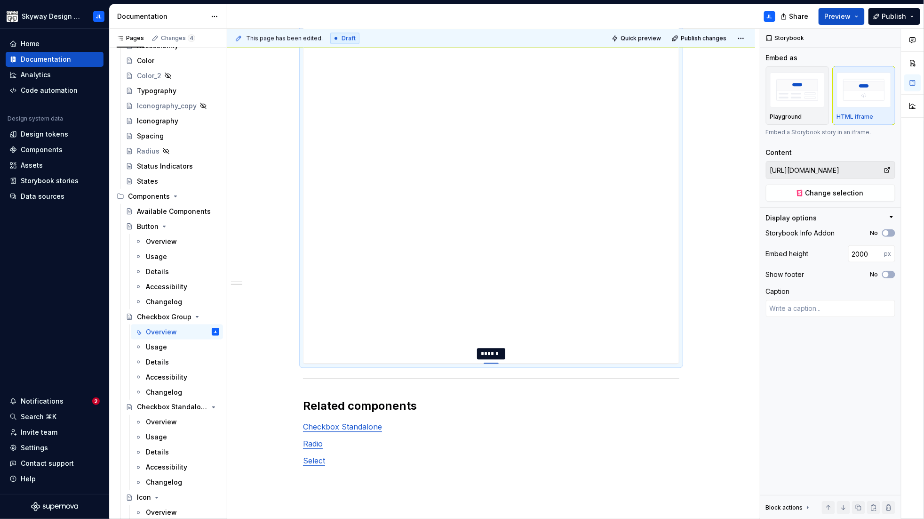
drag, startPoint x: 490, startPoint y: 198, endPoint x: 531, endPoint y: 439, distance: 243.9
click at [635, 38] on span "Quick preview" at bounding box center [641, 38] width 40 height 8
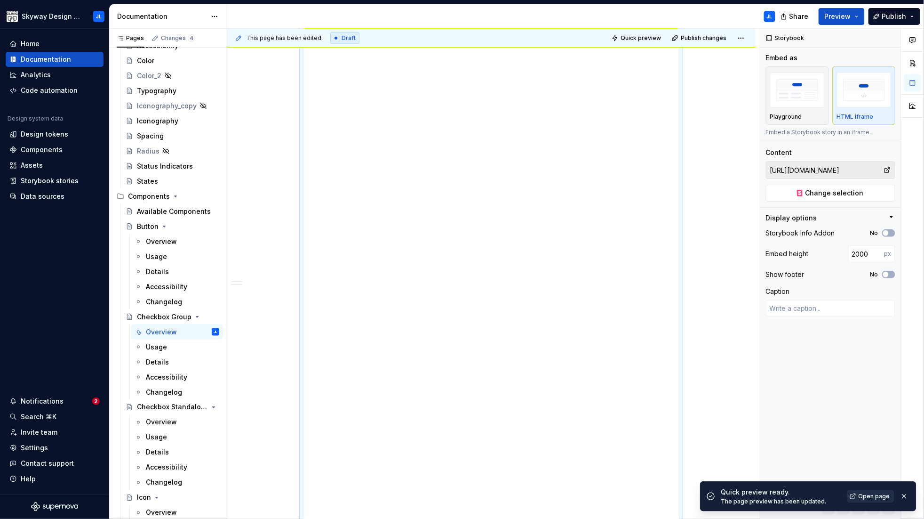
click at [868, 496] on span "Open page" at bounding box center [875, 496] width 32 height 8
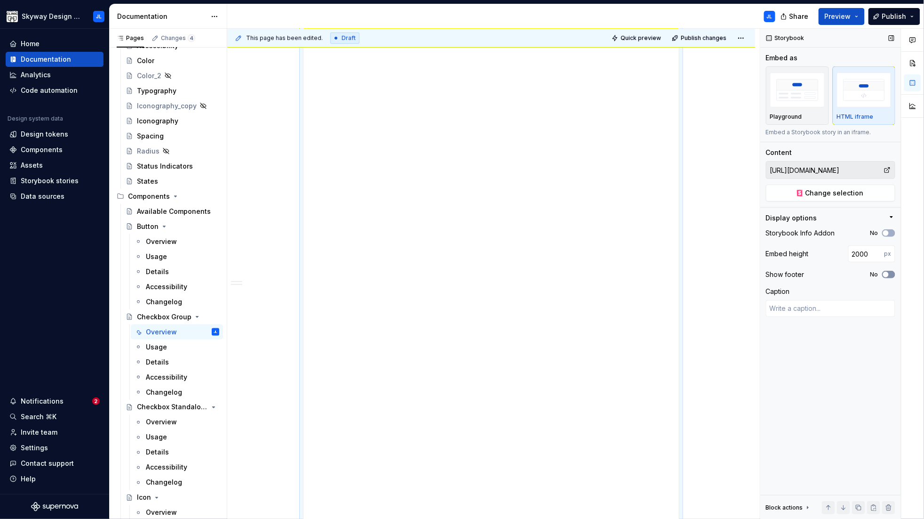
click at [886, 275] on span "button" at bounding box center [886, 275] width 6 height 6
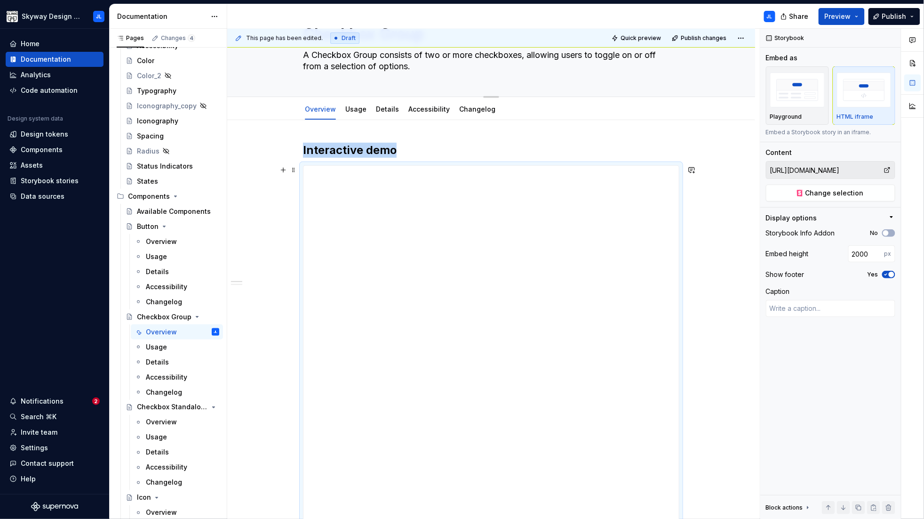
scroll to position [6, 0]
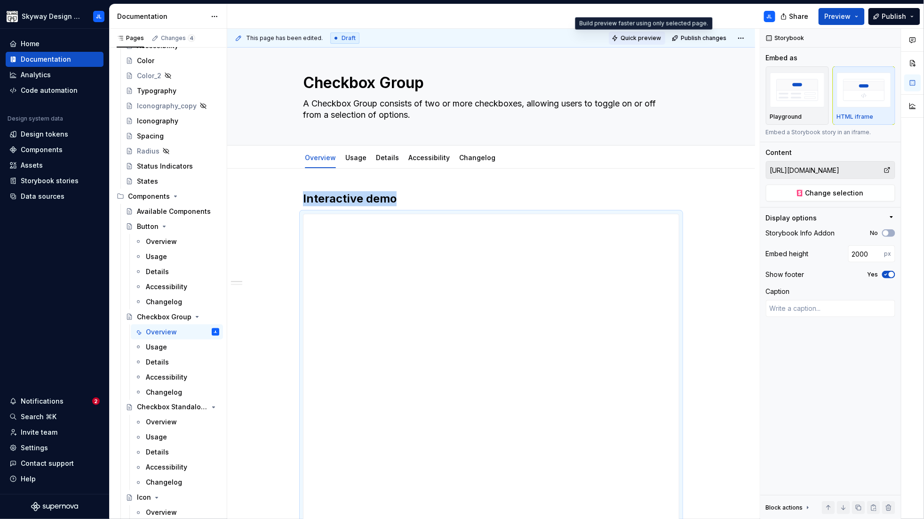
click at [636, 39] on span "Quick preview" at bounding box center [641, 38] width 40 height 8
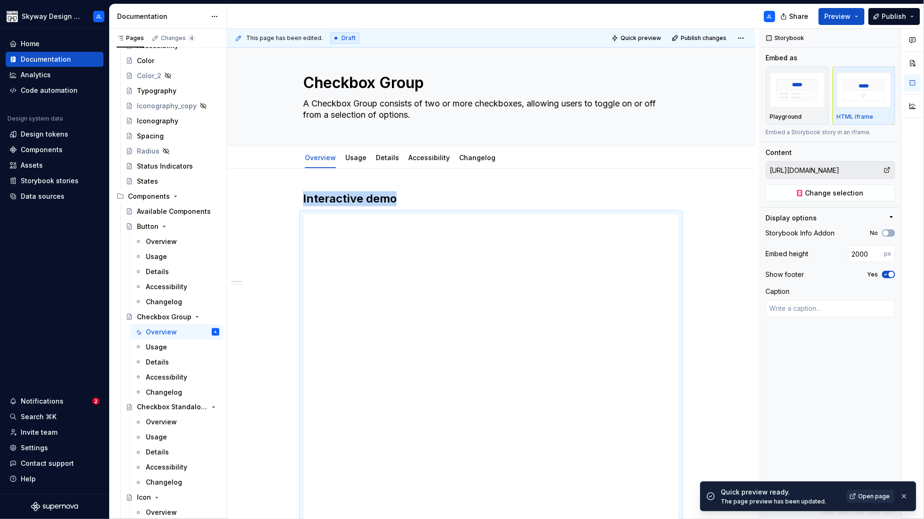
click at [872, 497] on span "Open page" at bounding box center [875, 496] width 32 height 8
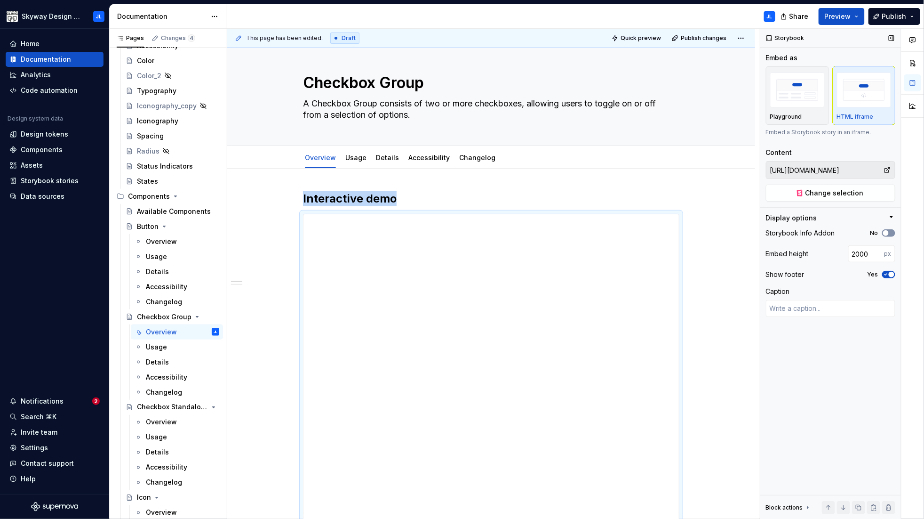
click at [886, 231] on span "button" at bounding box center [886, 233] width 6 height 6
click at [640, 36] on span "Quick preview" at bounding box center [641, 38] width 40 height 8
click at [891, 233] on span "button" at bounding box center [892, 233] width 6 height 6
click at [640, 37] on span "Quick preview" at bounding box center [641, 38] width 40 height 8
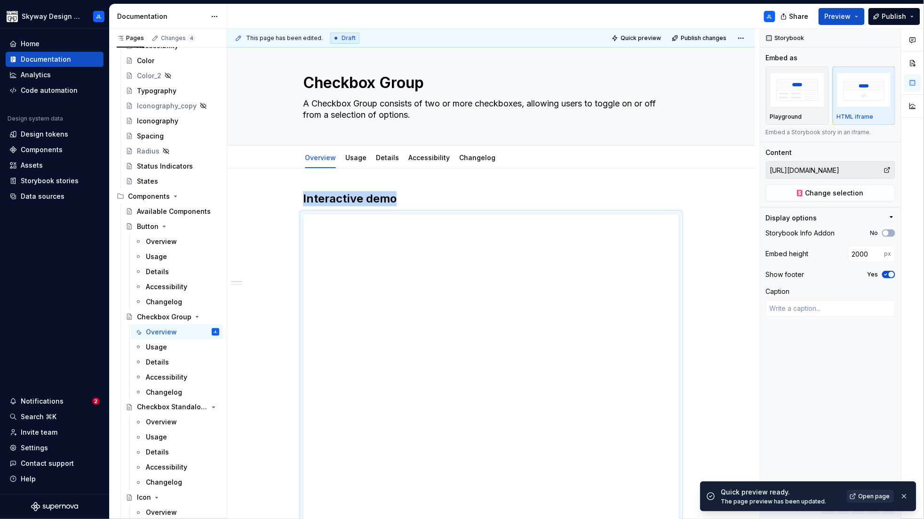
click at [872, 497] on span "Open page" at bounding box center [875, 496] width 32 height 8
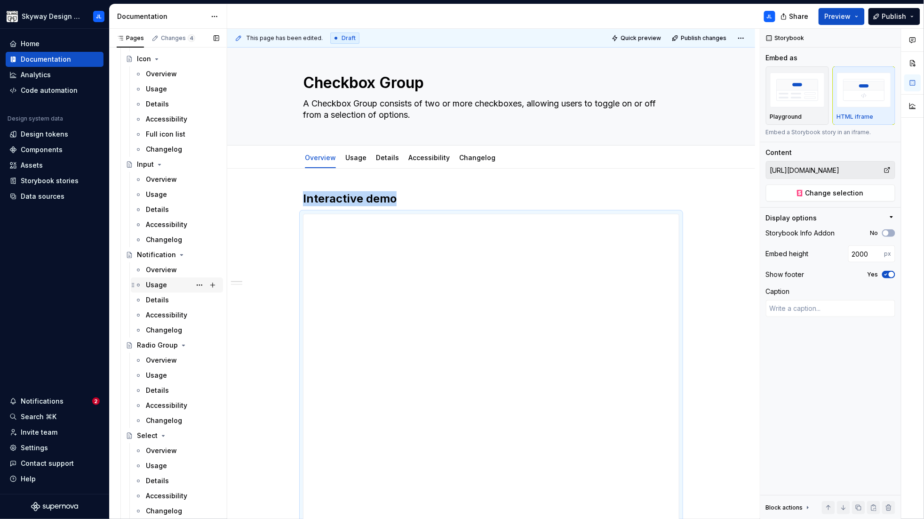
scroll to position [1159, 0]
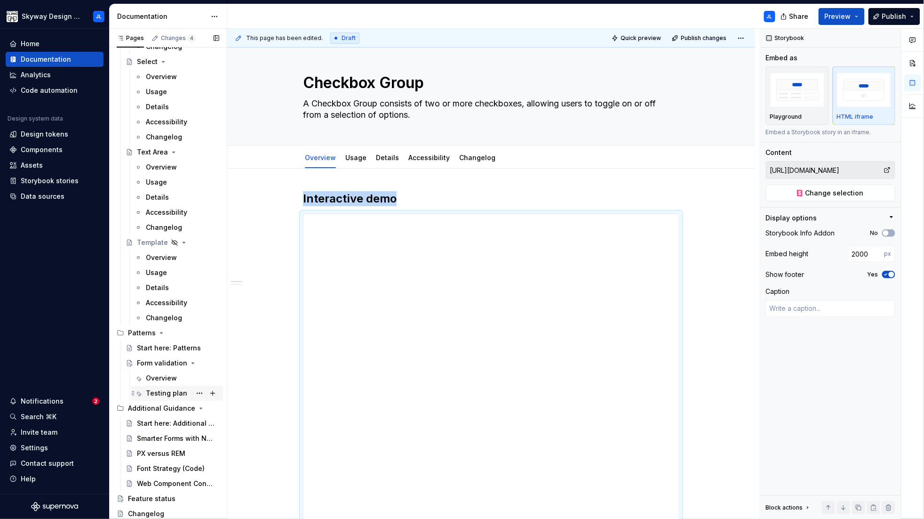
click at [161, 393] on div "Testing plan" at bounding box center [166, 392] width 41 height 9
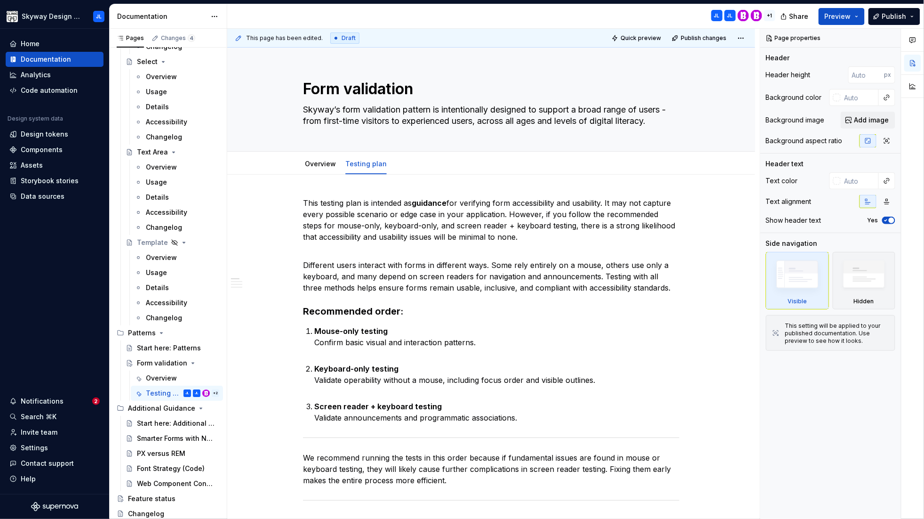
click at [772, 16] on div "+ 1" at bounding box center [769, 15] width 11 height 11
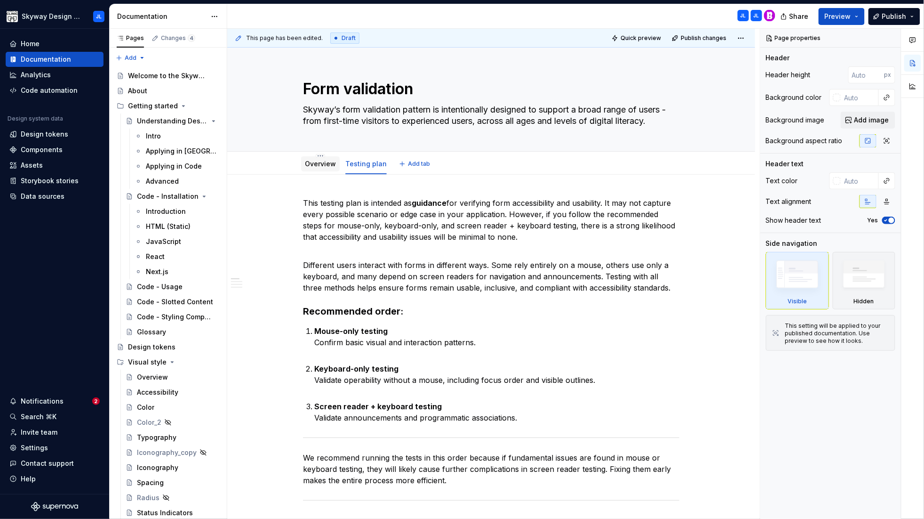
click at [317, 164] on link "Overview" at bounding box center [320, 164] width 31 height 8
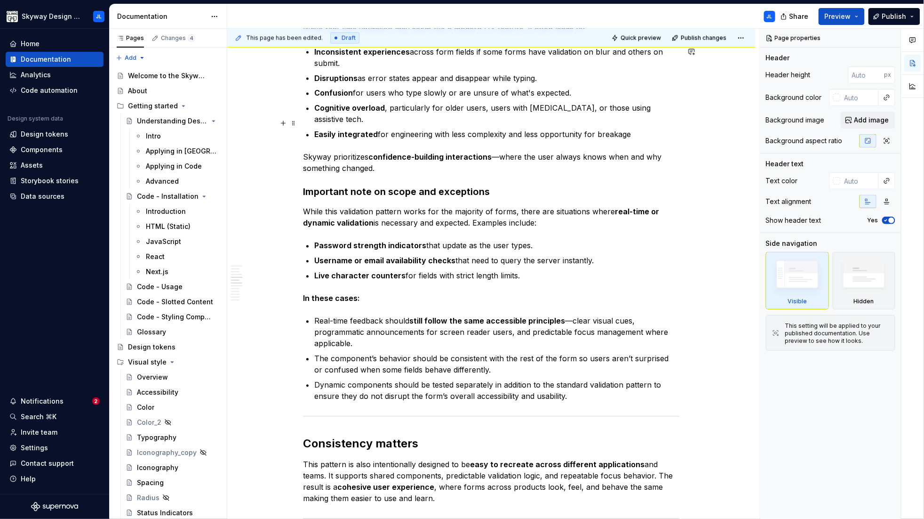
scroll to position [644, 0]
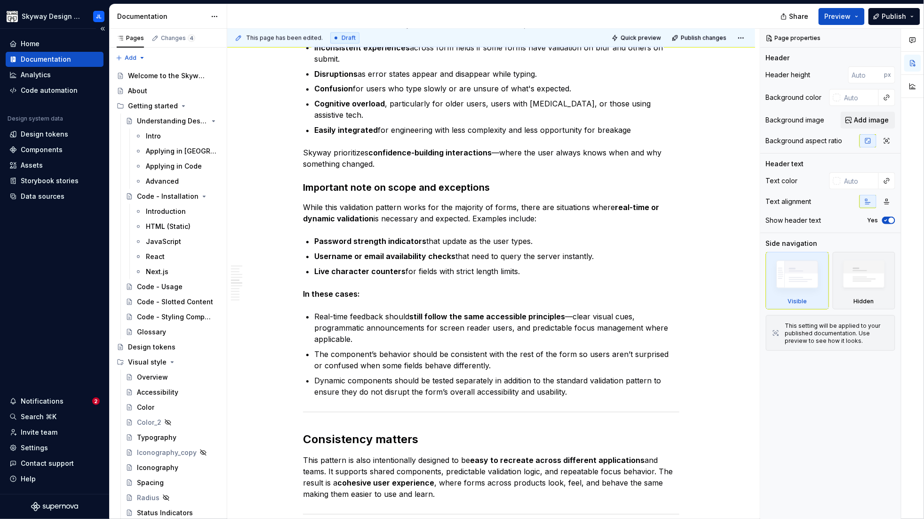
type textarea "*"
